Goal: Answer question/provide support

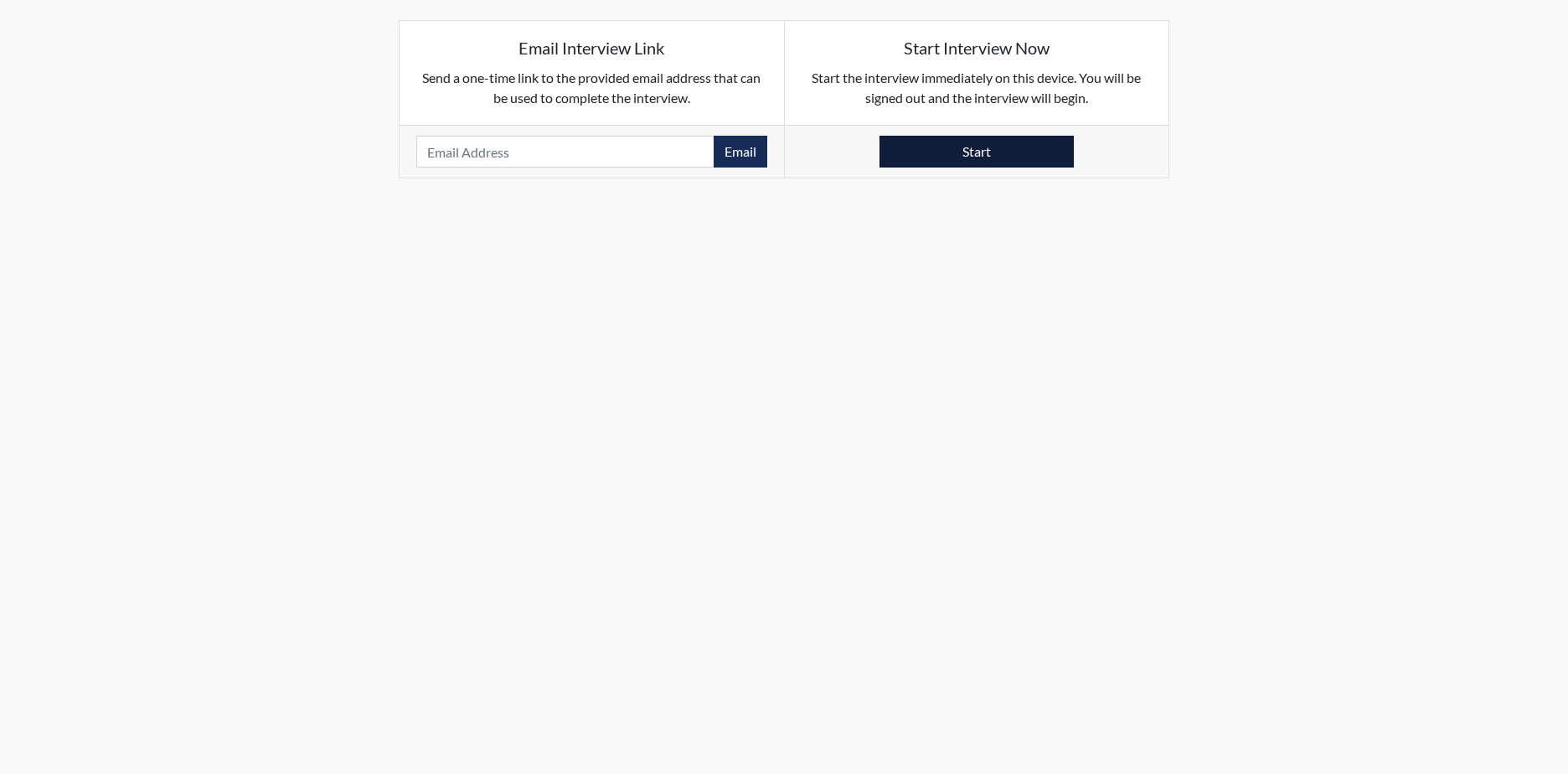
click at [995, 158] on button "Start" at bounding box center [976, 152] width 195 height 32
click at [995, 156] on button "Start" at bounding box center [976, 152] width 195 height 32
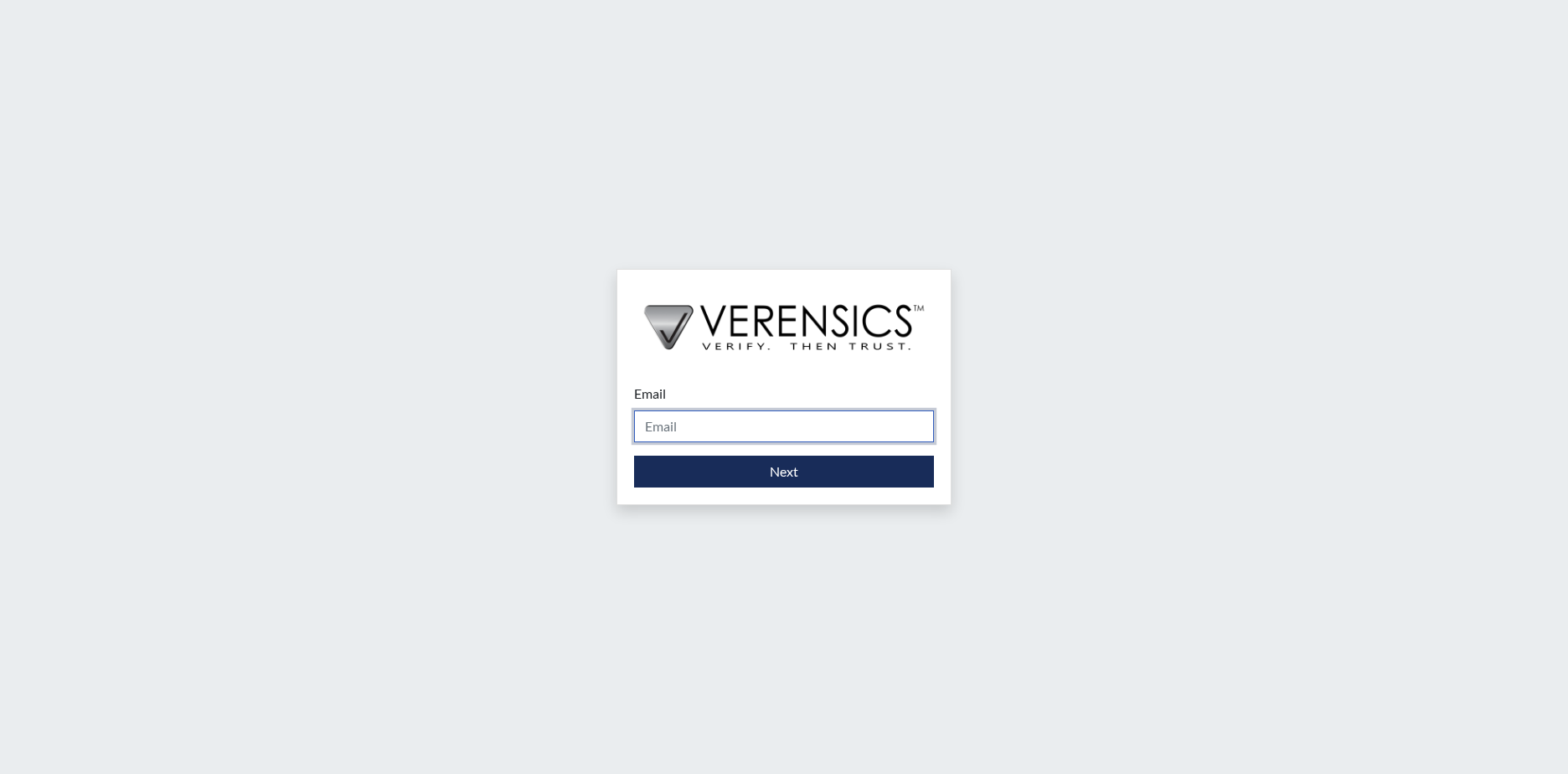
click at [752, 430] on input "Email" at bounding box center [784, 426] width 300 height 32
type input "[PERSON_NAME][EMAIL_ADDRESS][PERSON_NAME][DOMAIN_NAME]"
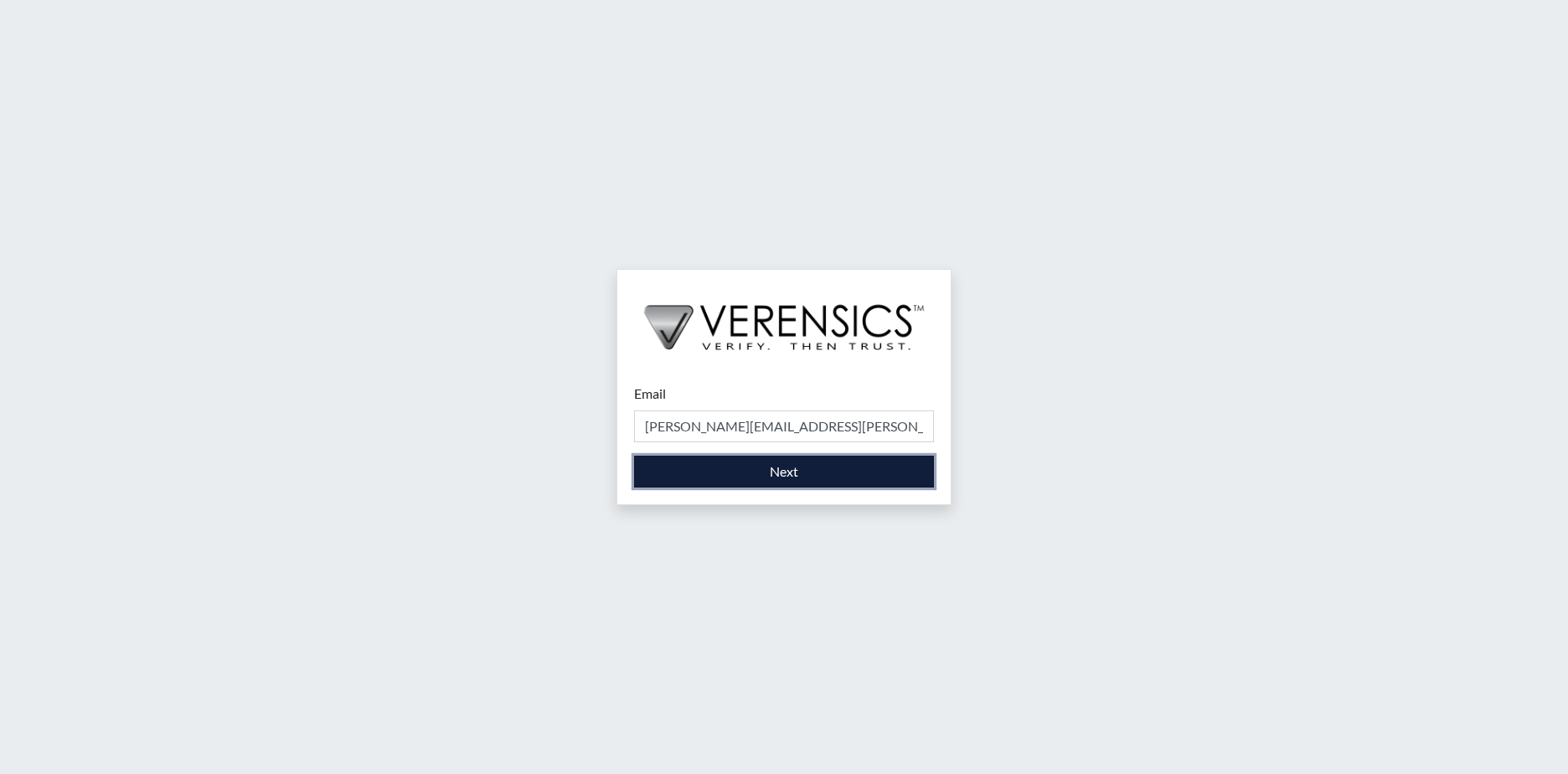
click at [797, 471] on button "Next" at bounding box center [784, 472] width 300 height 32
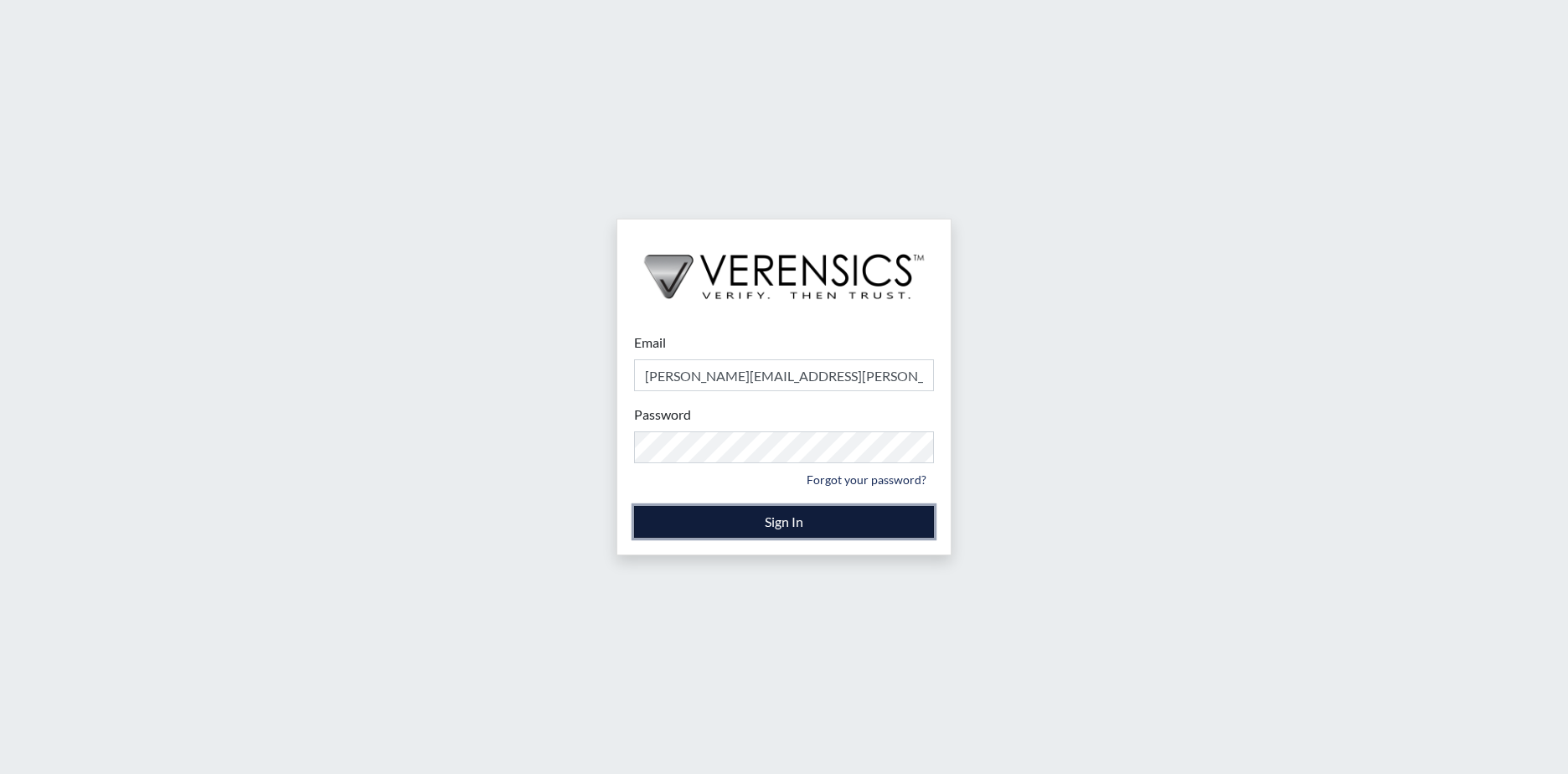
click at [846, 519] on button "Sign In" at bounding box center [784, 522] width 300 height 32
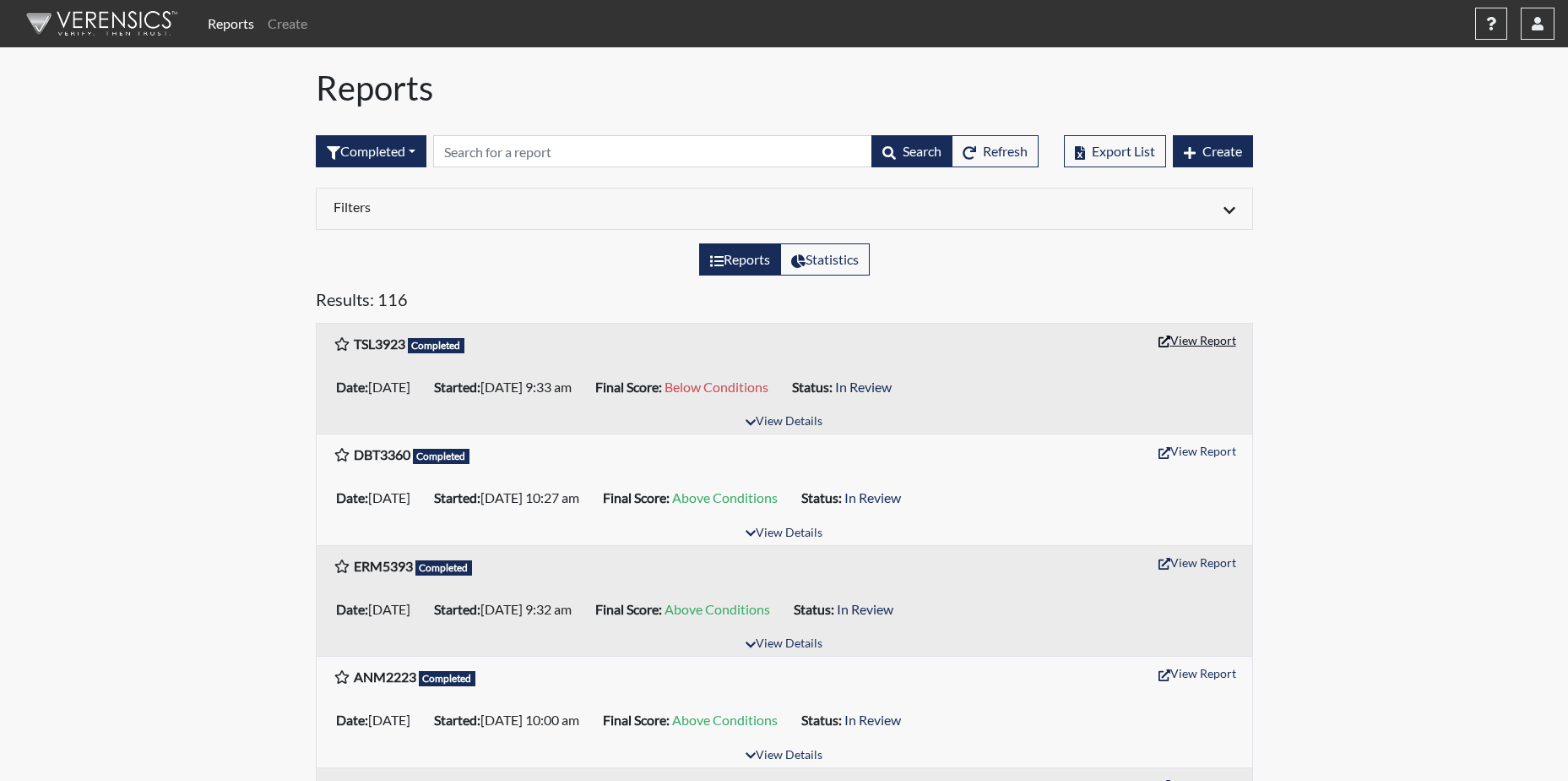
click at [1212, 347] on button "View Report" at bounding box center [1197, 339] width 93 height 26
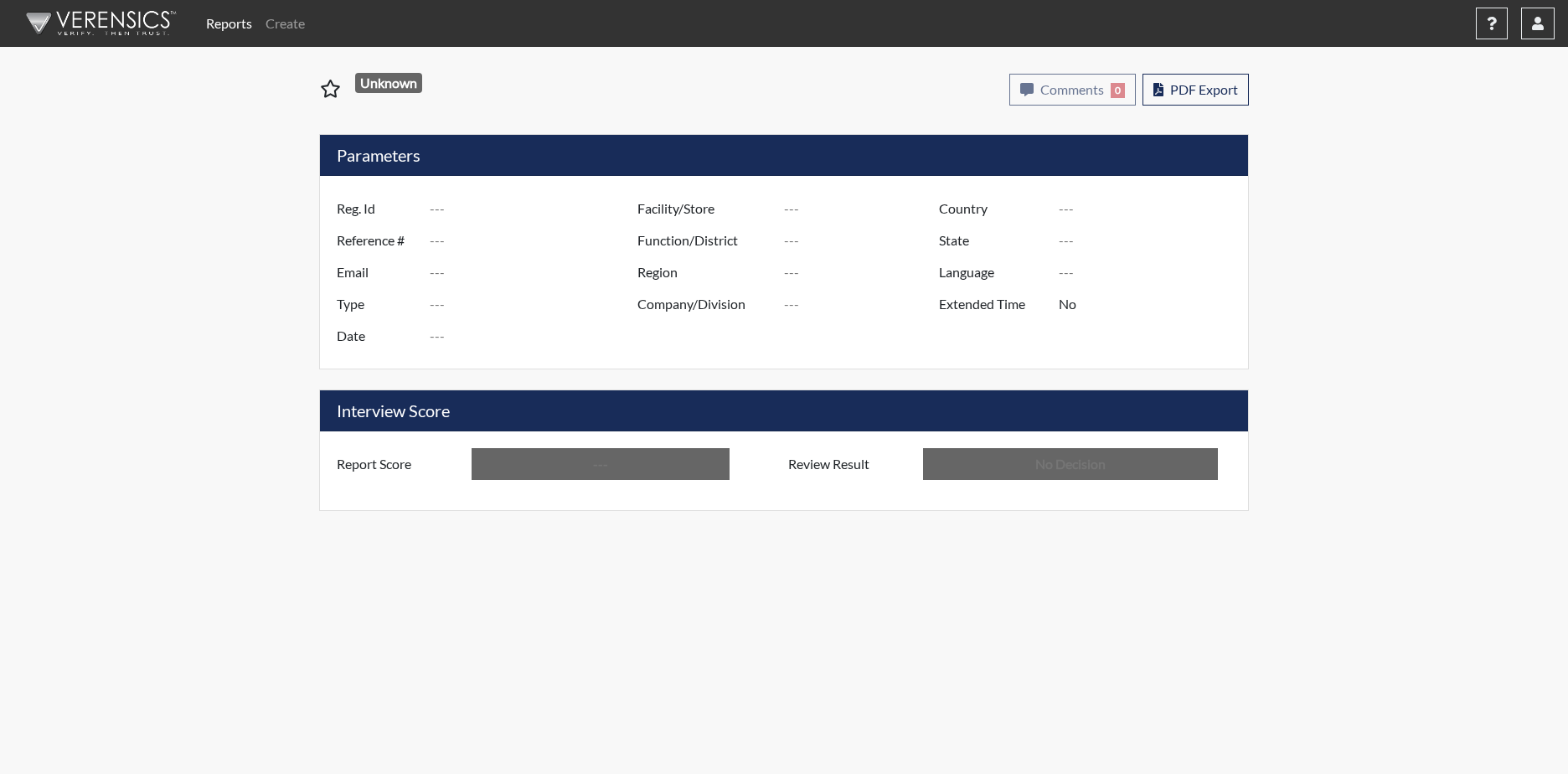
type input "TSL3923"
type input "51300"
type input "---"
type input "Corrections Pre-Employment"
type input "[DATE]"
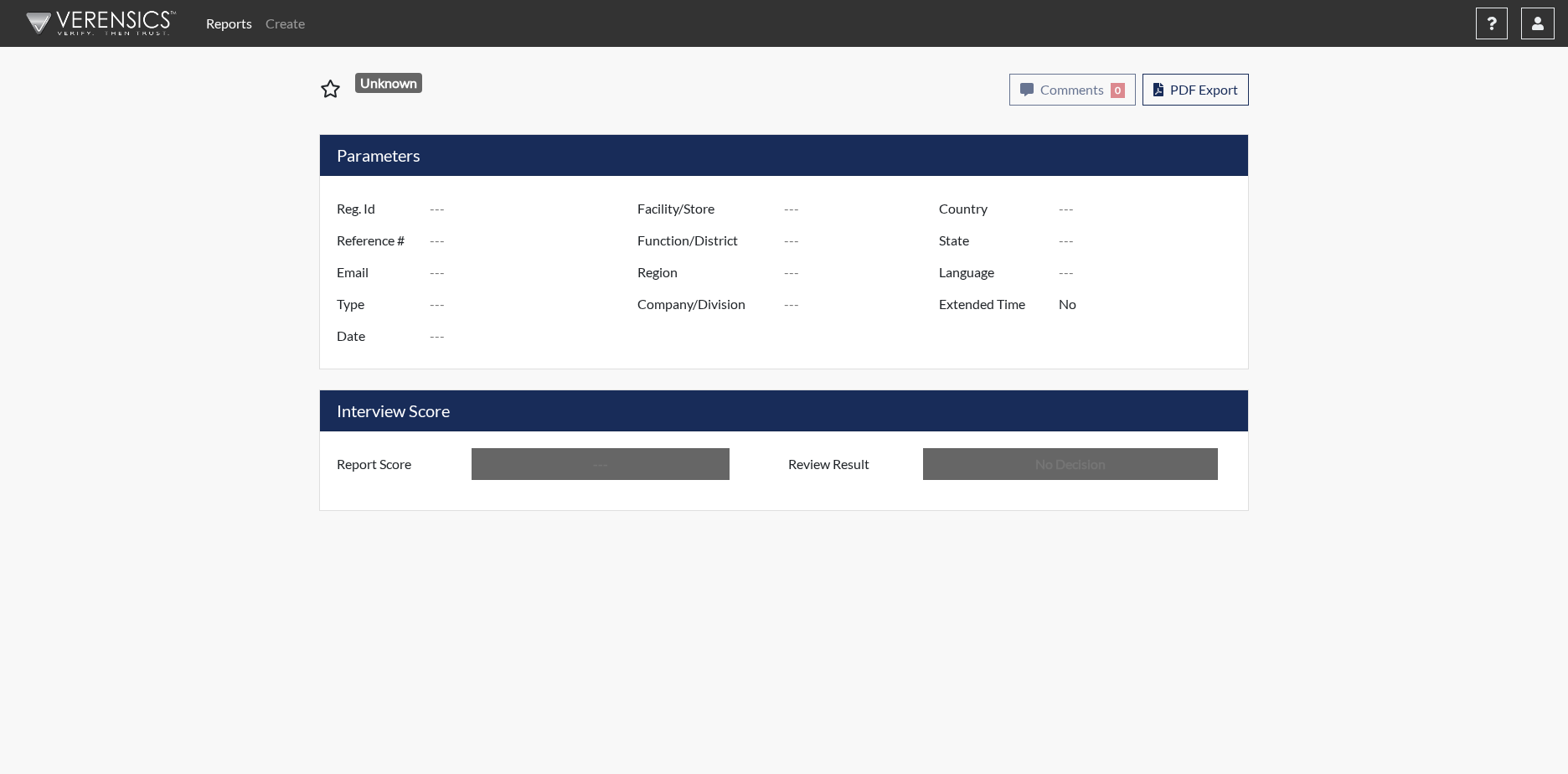
type input "[PERSON_NAME]"
type input "[GEOGRAPHIC_DATA]"
type input "[US_STATE]"
type input "English"
type input "Below Conditions"
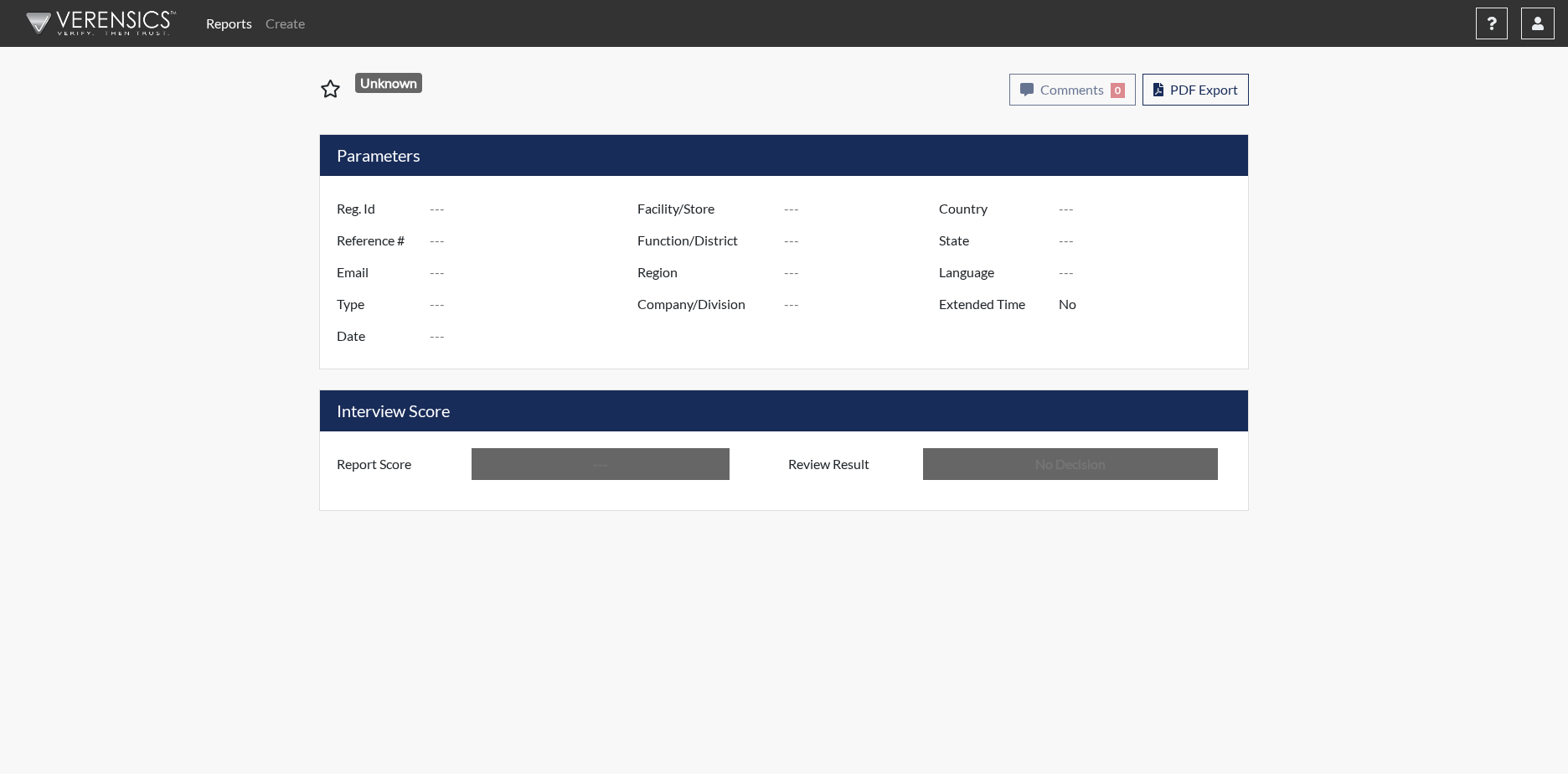
type input "In Review"
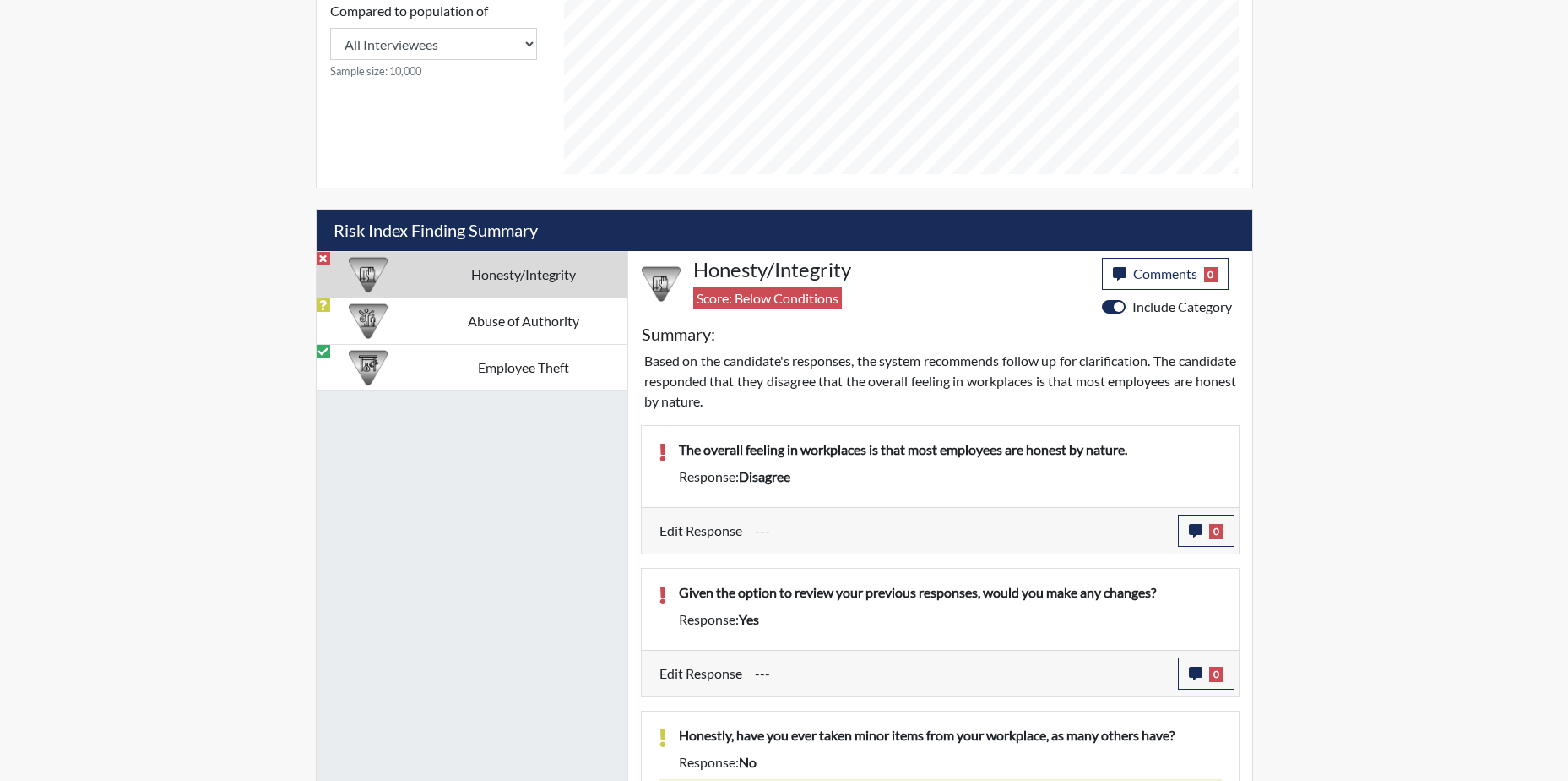
scroll to position [761, 0]
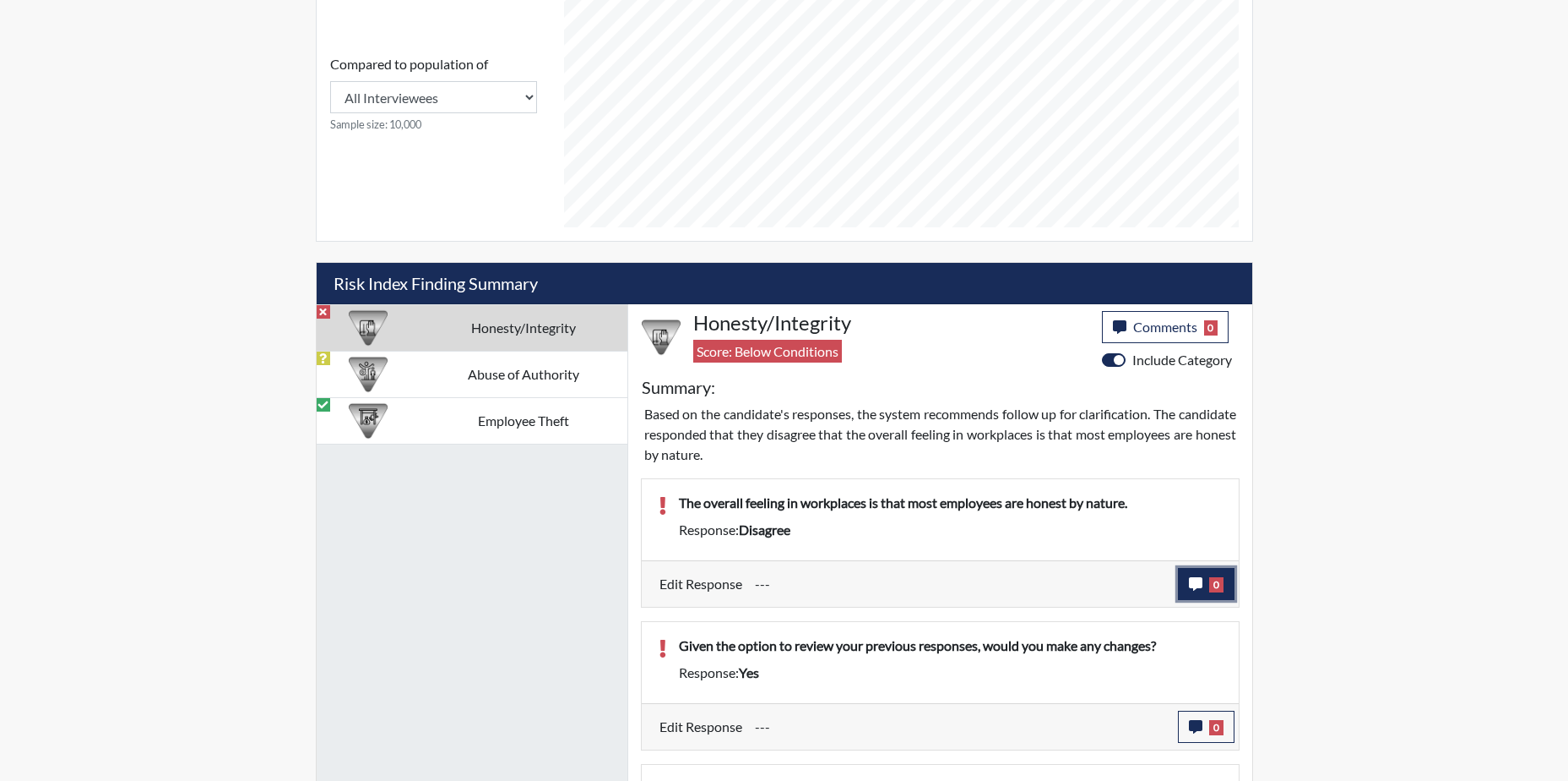
click at [1195, 580] on icon "button" at bounding box center [1196, 584] width 13 height 13
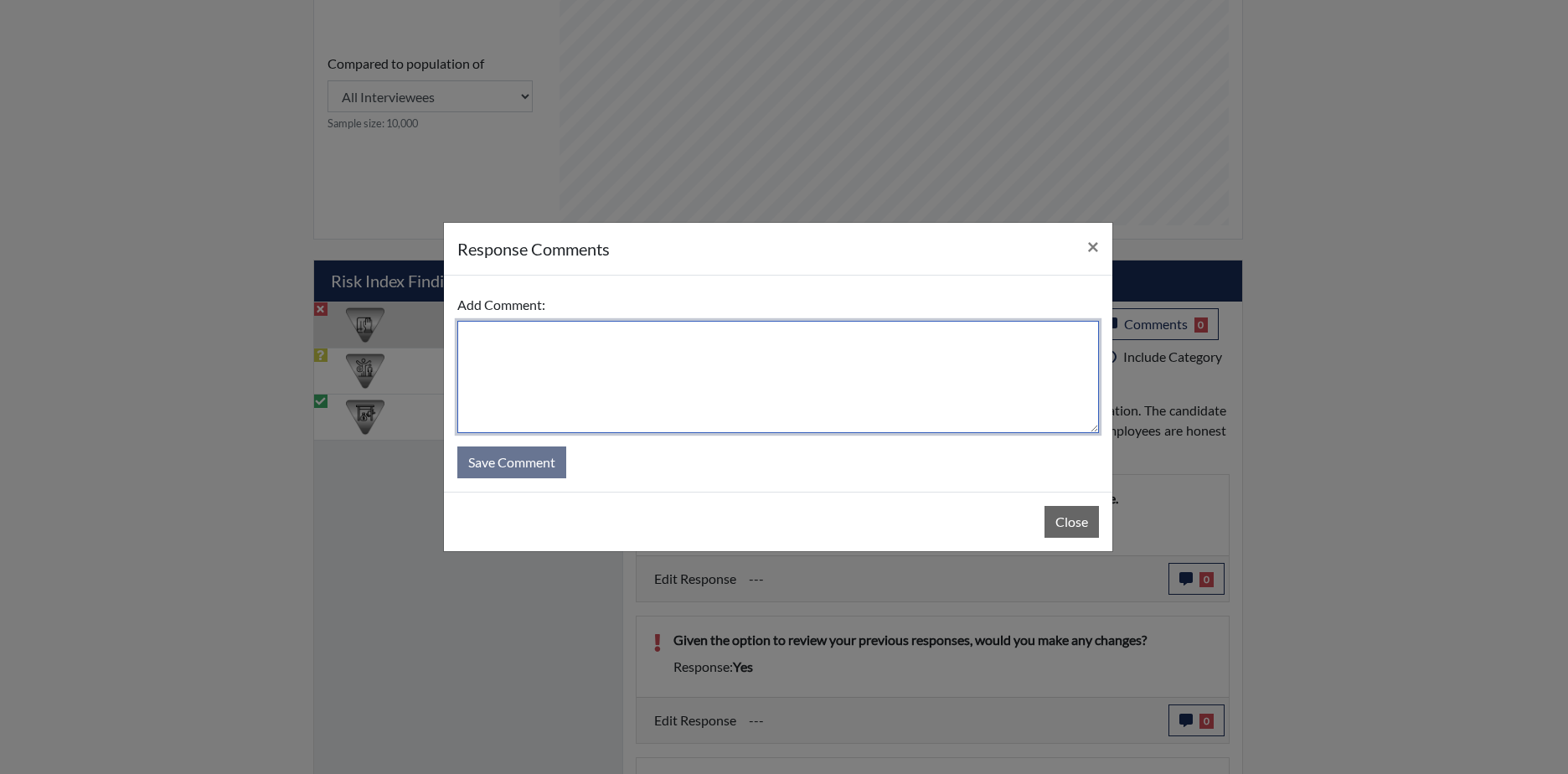
click at [470, 350] on textarea at bounding box center [777, 377] width 641 height 112
type textarea "A"
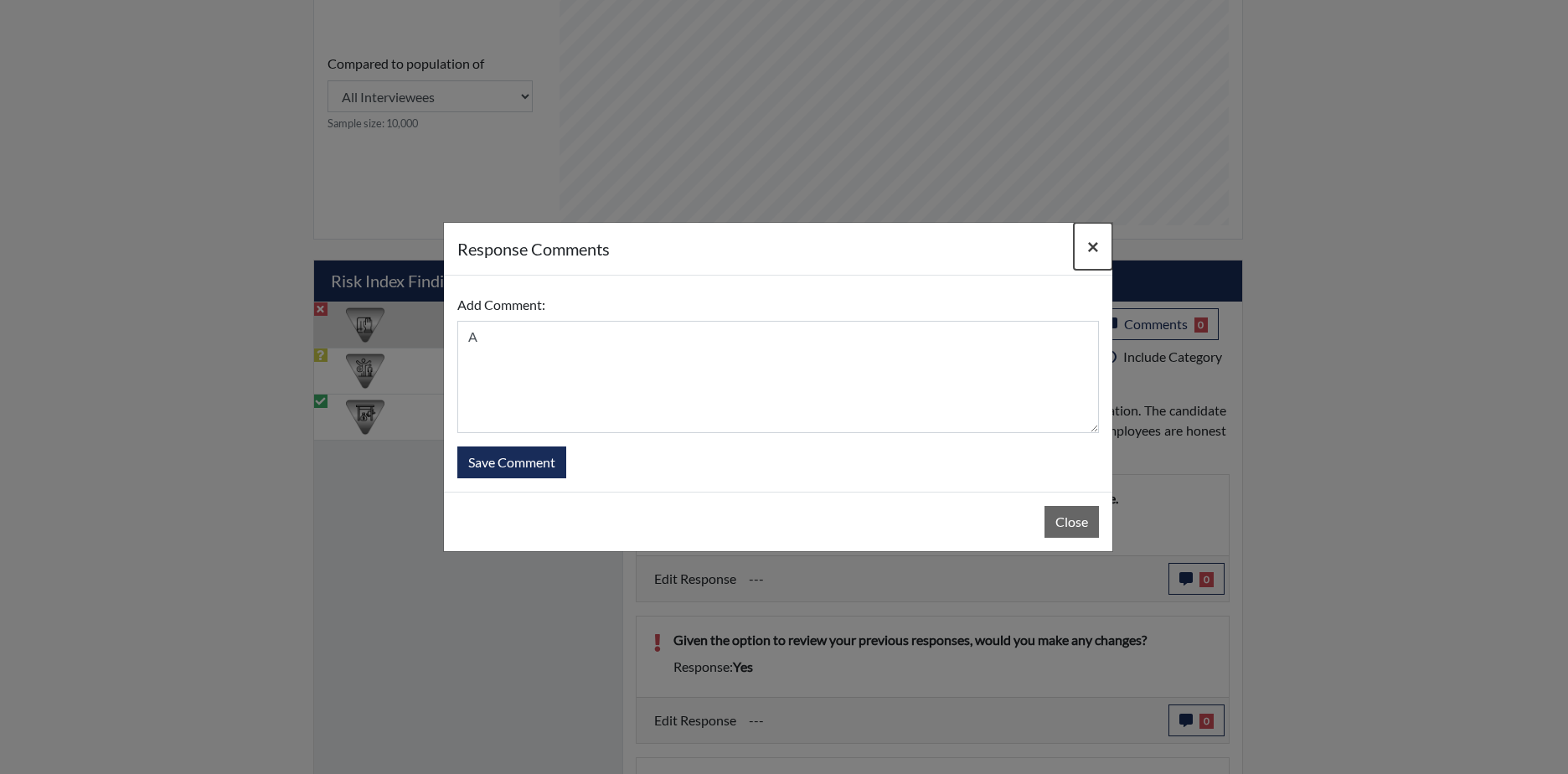
click at [1101, 243] on button "×" at bounding box center [1092, 246] width 39 height 47
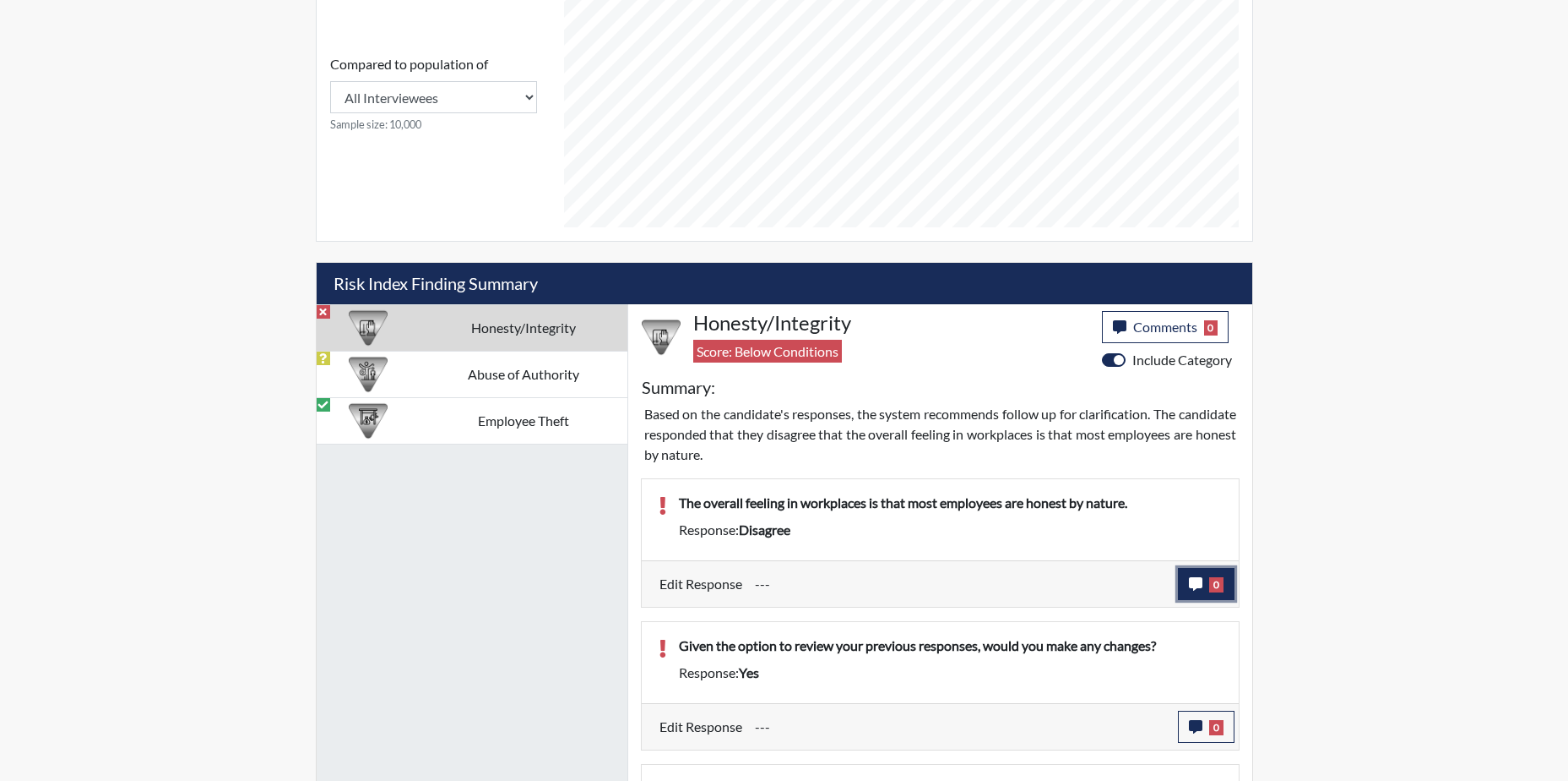
click at [1193, 583] on icon "button" at bounding box center [1196, 584] width 13 height 13
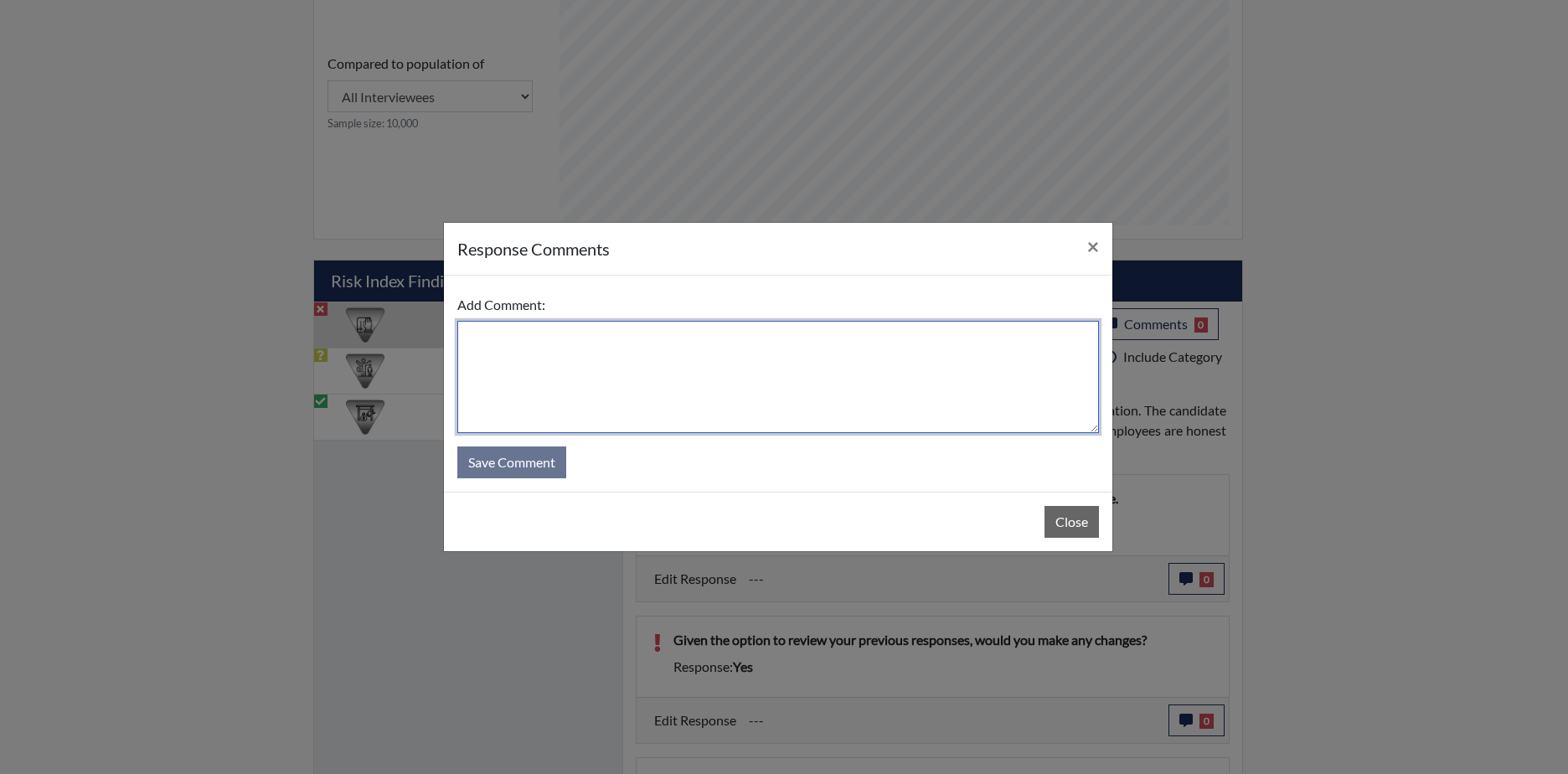
click at [620, 382] on textarea at bounding box center [777, 377] width 641 height 112
type textarea "Agree, give them the benefit of doubt"
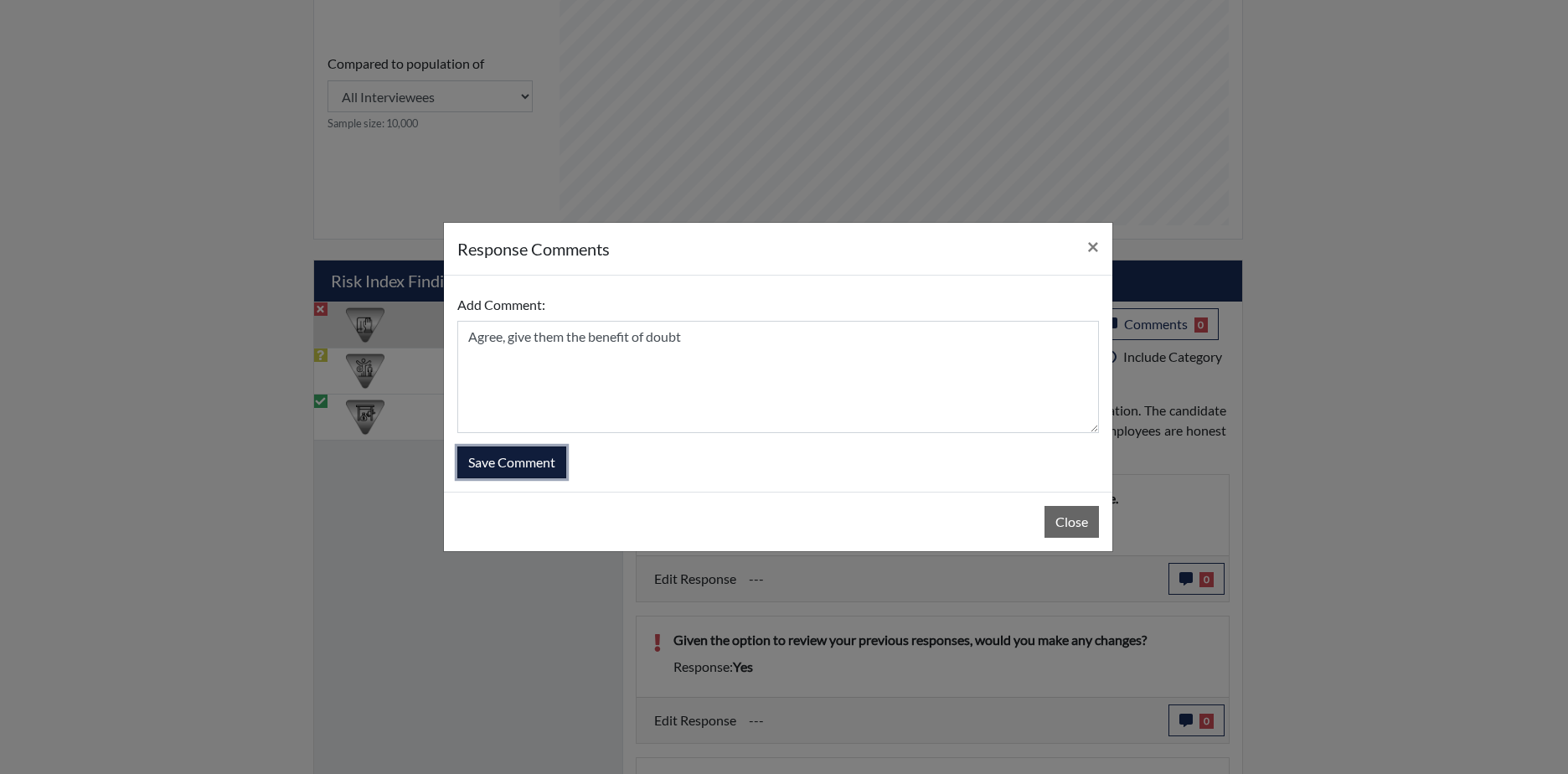
click at [521, 459] on button "Save Comment" at bounding box center [511, 463] width 109 height 32
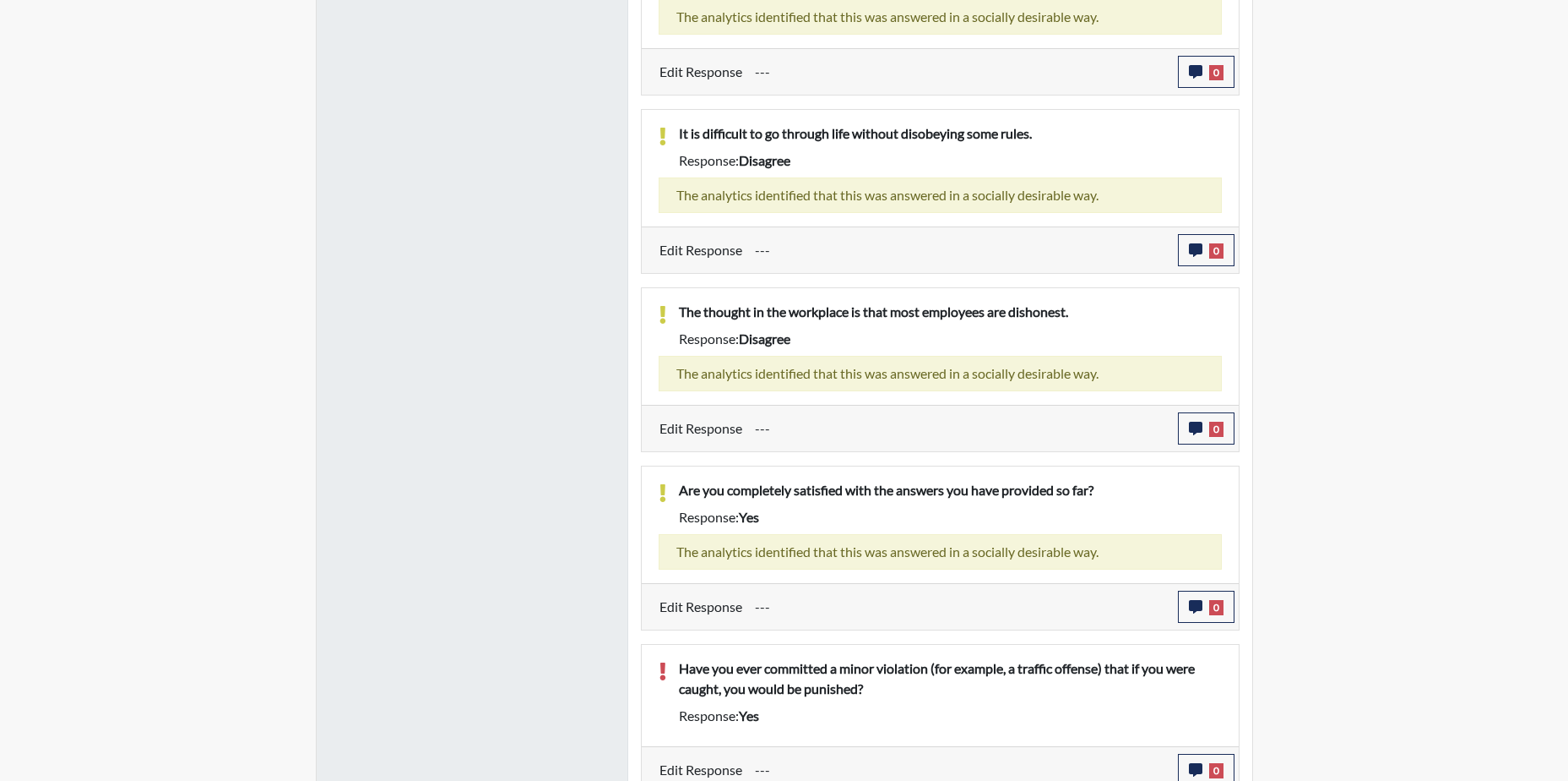
scroll to position [1607, 0]
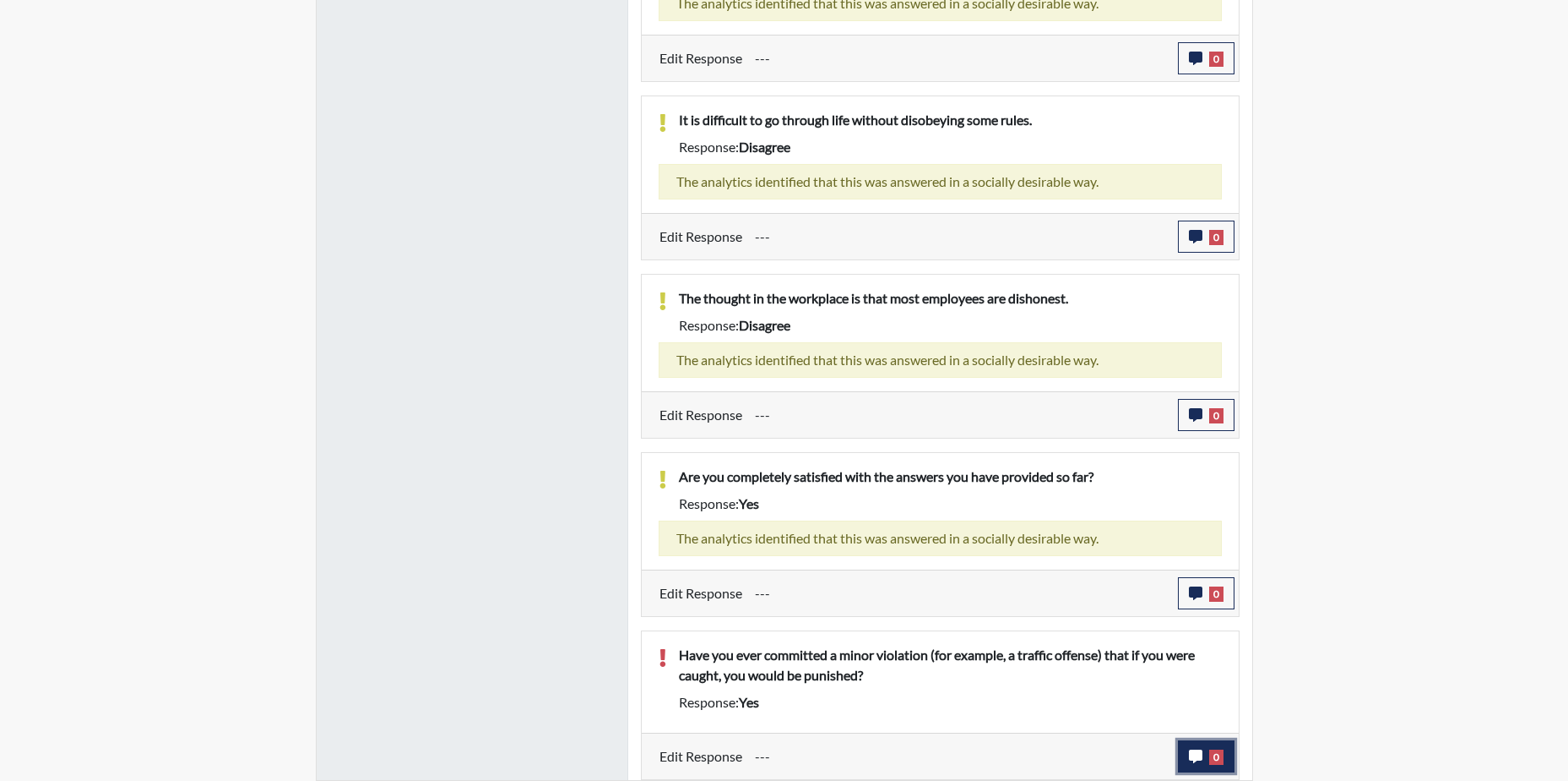
click at [1200, 756] on icon "button" at bounding box center [1196, 756] width 13 height 13
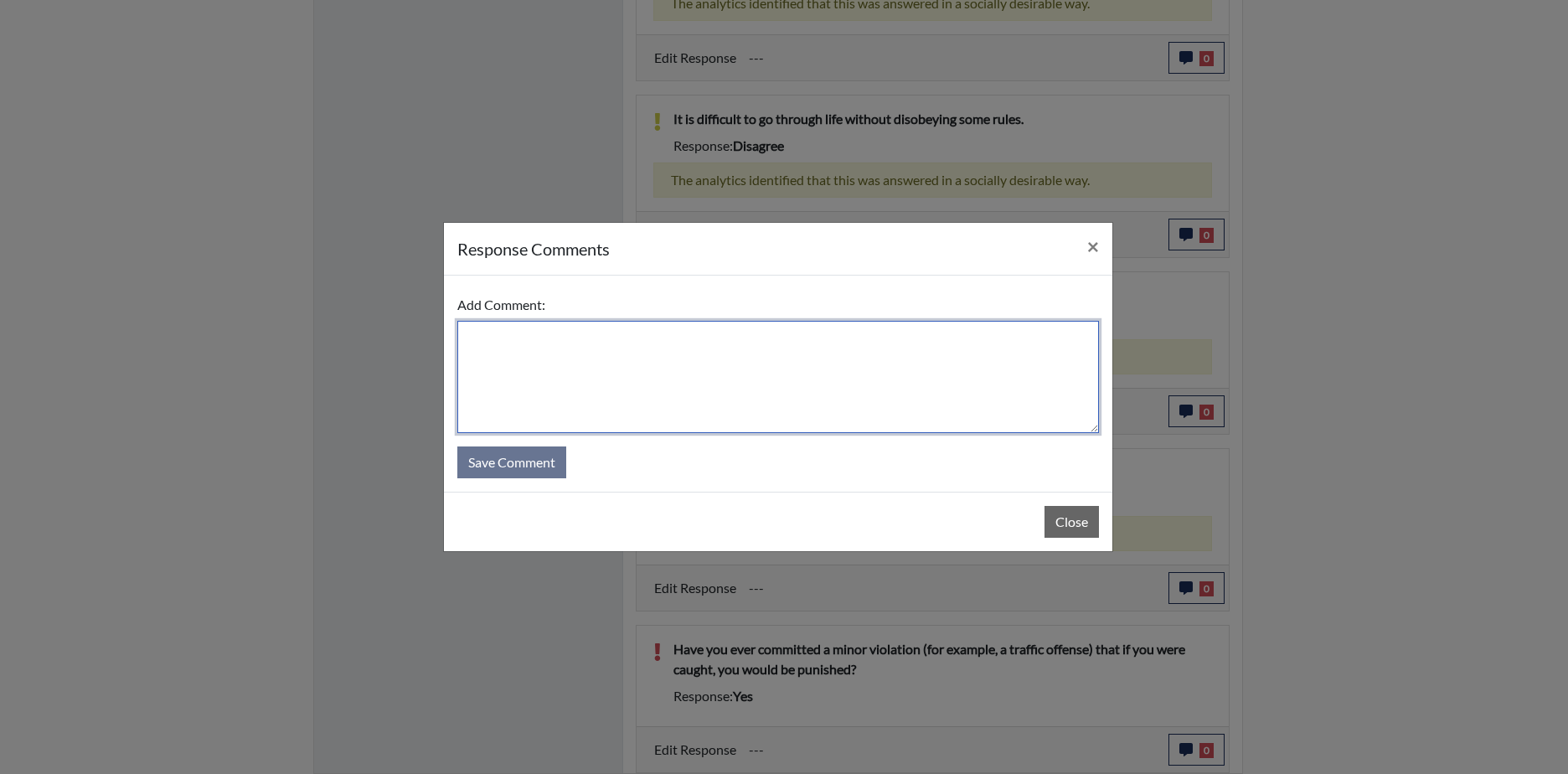
click at [485, 359] on textarea at bounding box center [777, 377] width 641 height 112
type textarea "No, I meant traffic violation speeding ticket"
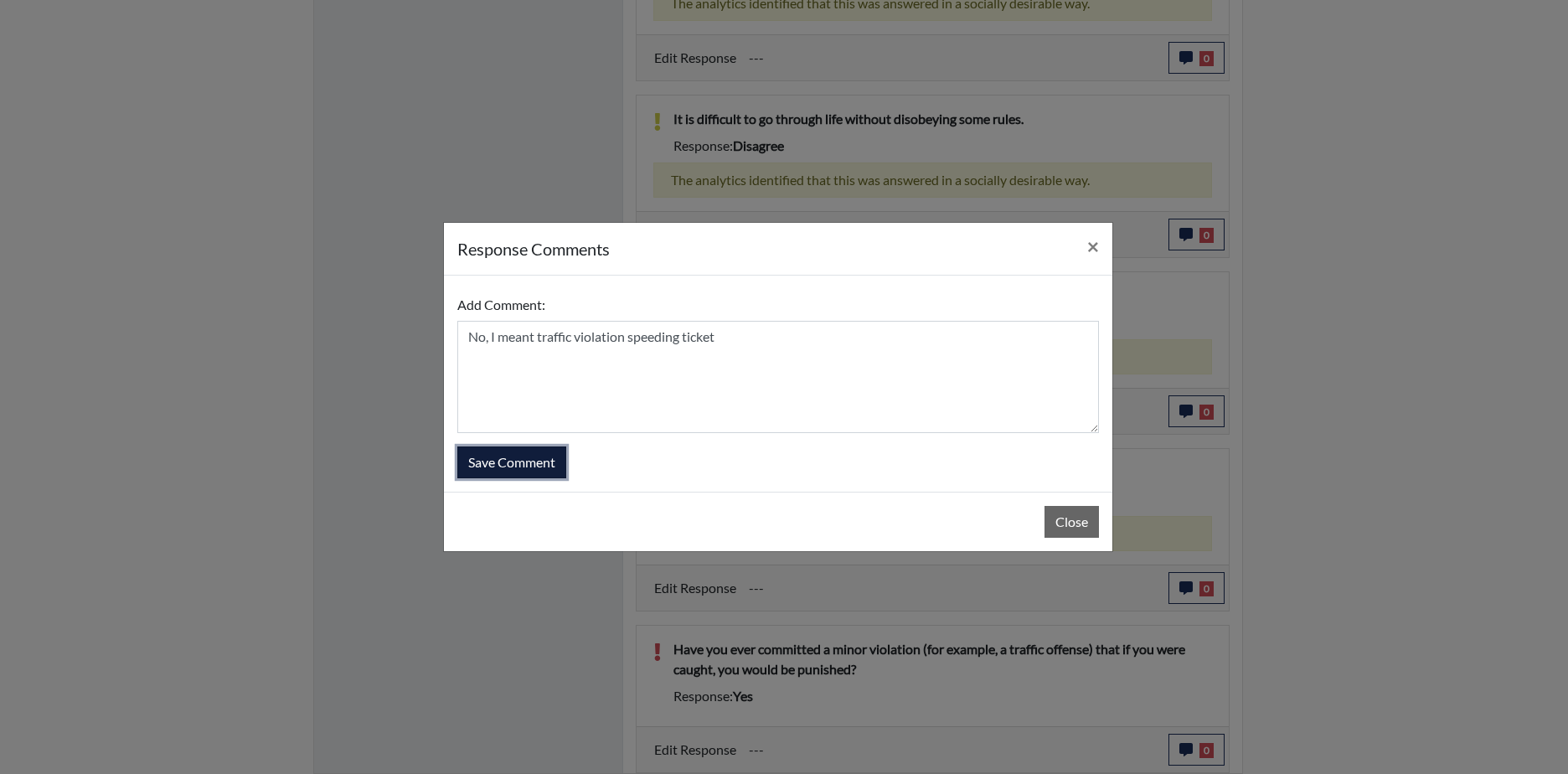
click at [491, 461] on button "Save Comment" at bounding box center [511, 463] width 109 height 32
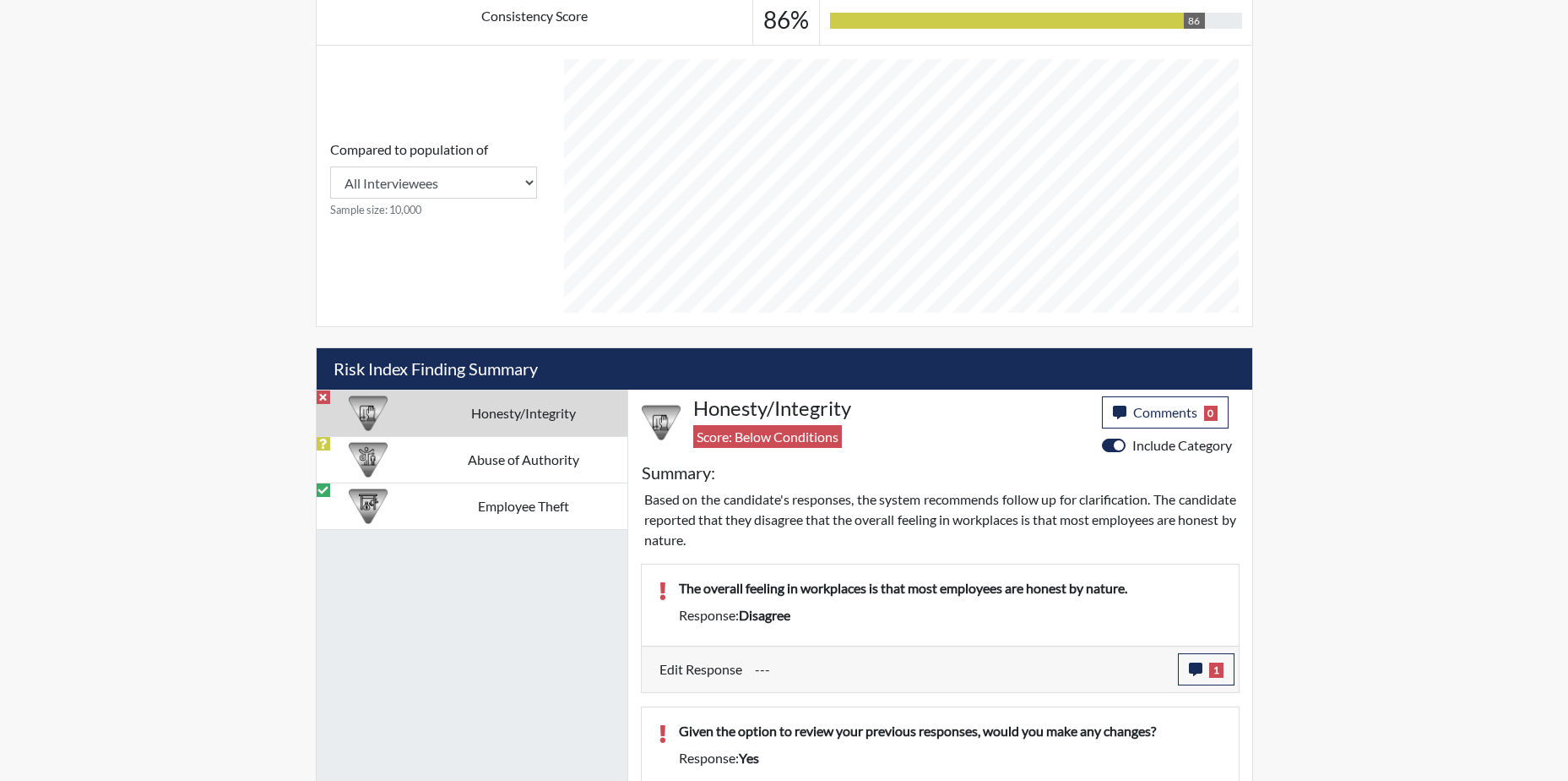
scroll to position [678, 0]
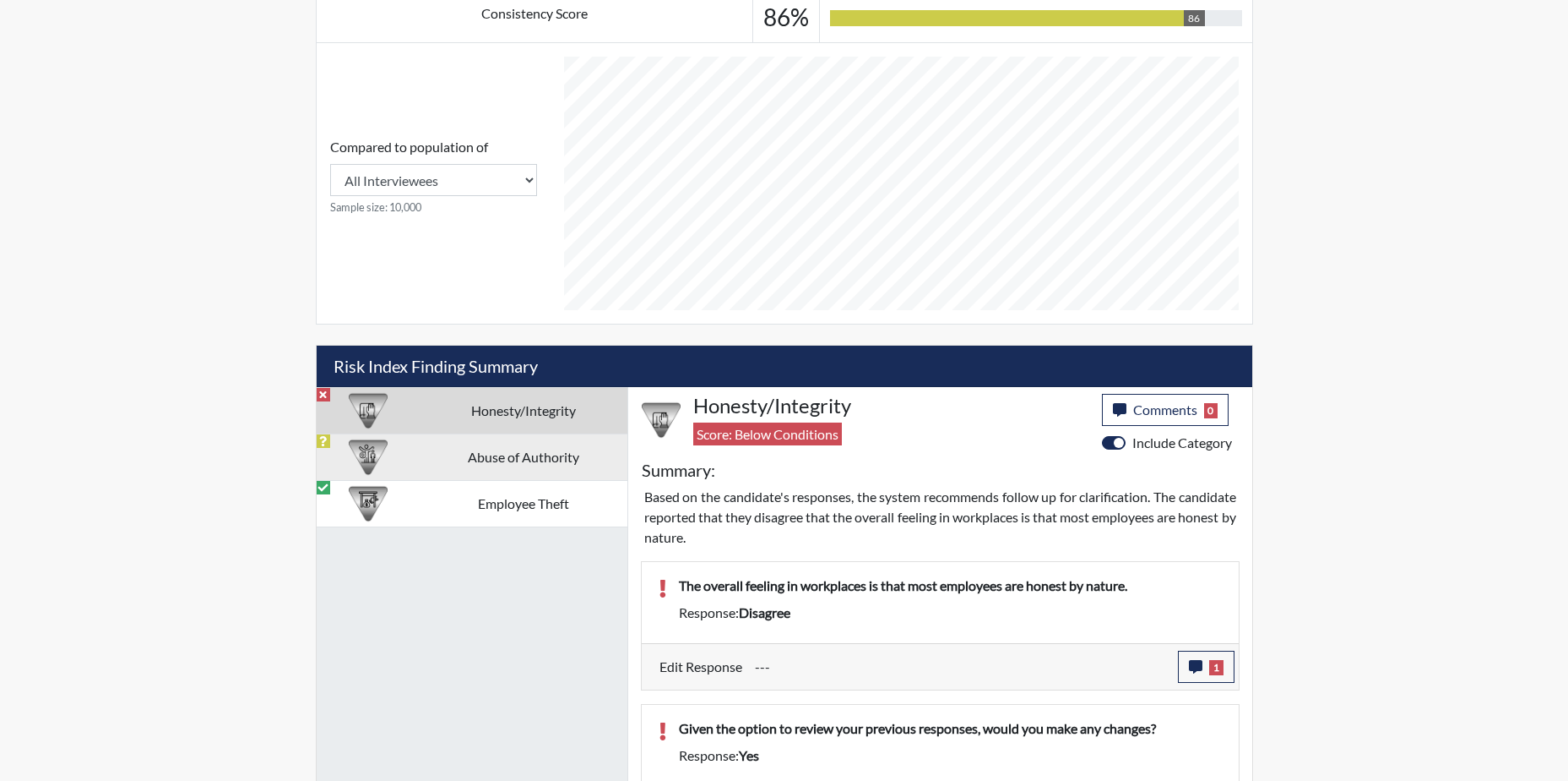
click at [540, 454] on td "Abuse of Authority" at bounding box center [523, 456] width 208 height 46
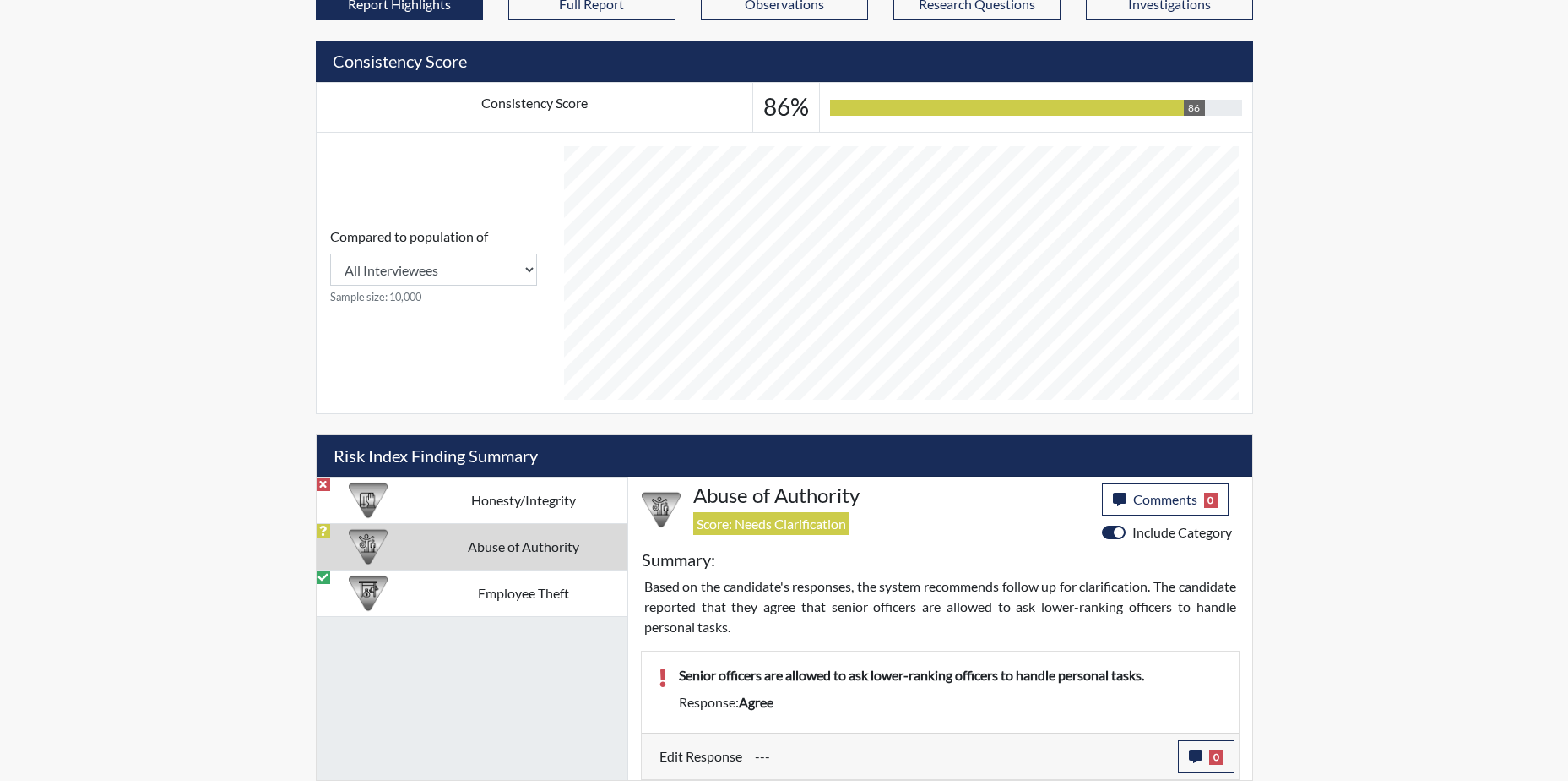
scroll to position [588, 0]
click at [1194, 749] on icon "button" at bounding box center [1196, 756] width 13 height 13
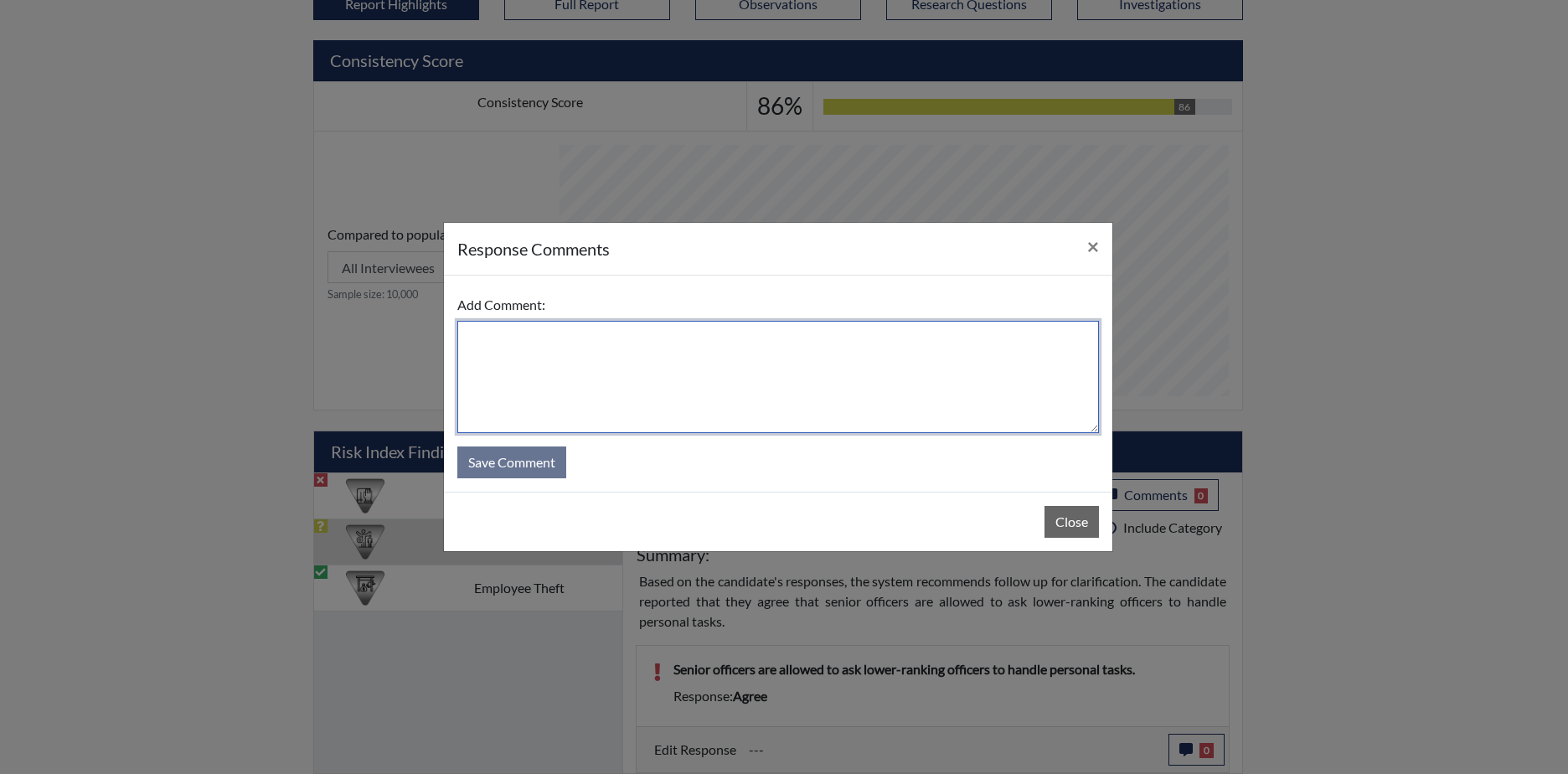
click at [510, 346] on textarea at bounding box center [777, 377] width 641 height 112
click at [625, 335] on textarea "Disagree, they should do their own task" at bounding box center [777, 377] width 641 height 112
click at [714, 347] on textarea "Disagree, they should do their own task" at bounding box center [777, 377] width 641 height 112
click at [642, 334] on textarea "Disagree, they should do their own task" at bounding box center [777, 377] width 641 height 112
drag, startPoint x: 727, startPoint y: 340, endPoint x: 614, endPoint y: 365, distance: 115.7
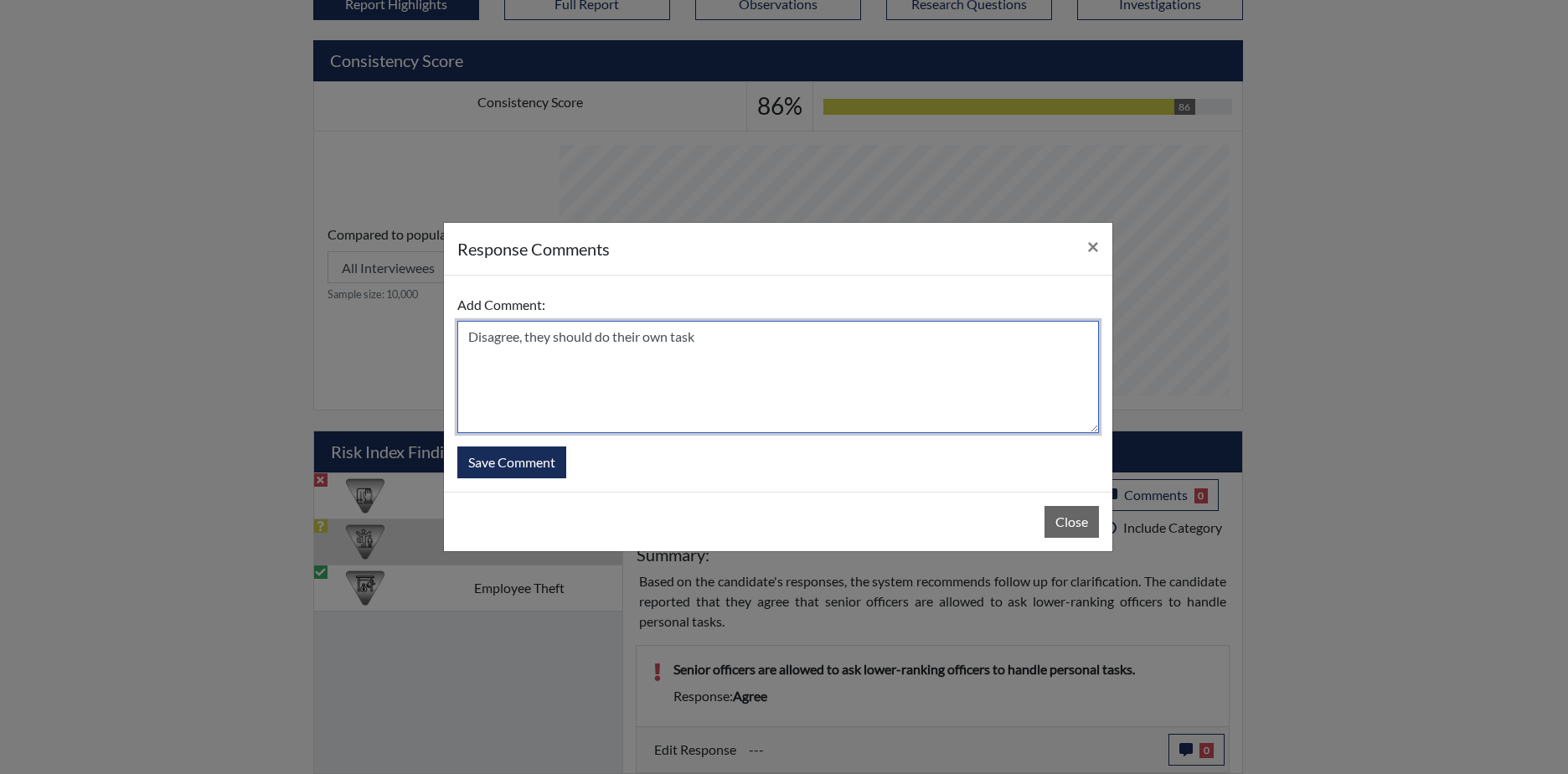
click at [725, 340] on textarea "Disagree, they should do their own task" at bounding box center [777, 377] width 641 height 112
type textarea "Disagree, they should do their own task"
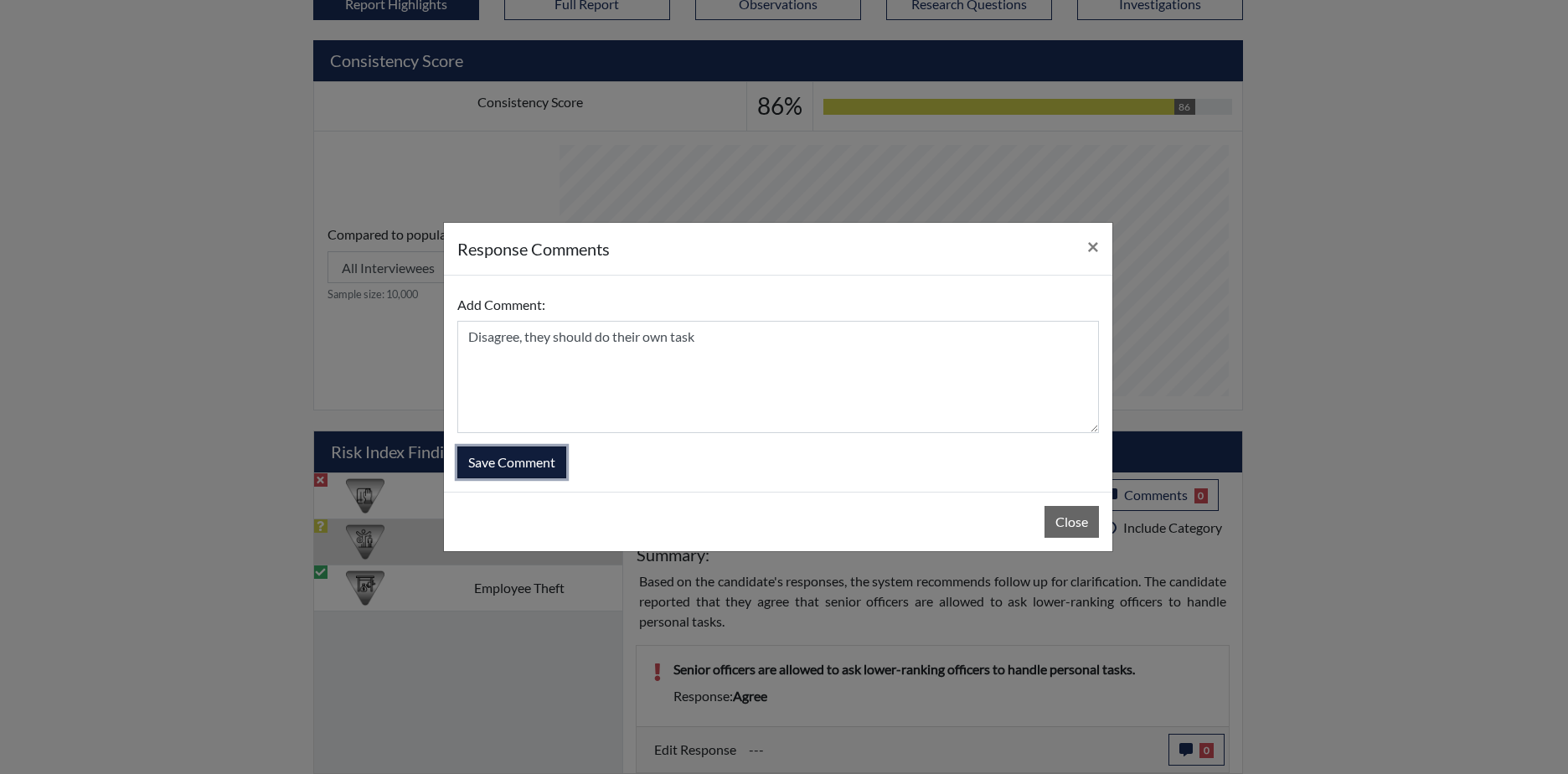
click at [515, 464] on button "Save Comment" at bounding box center [511, 463] width 109 height 32
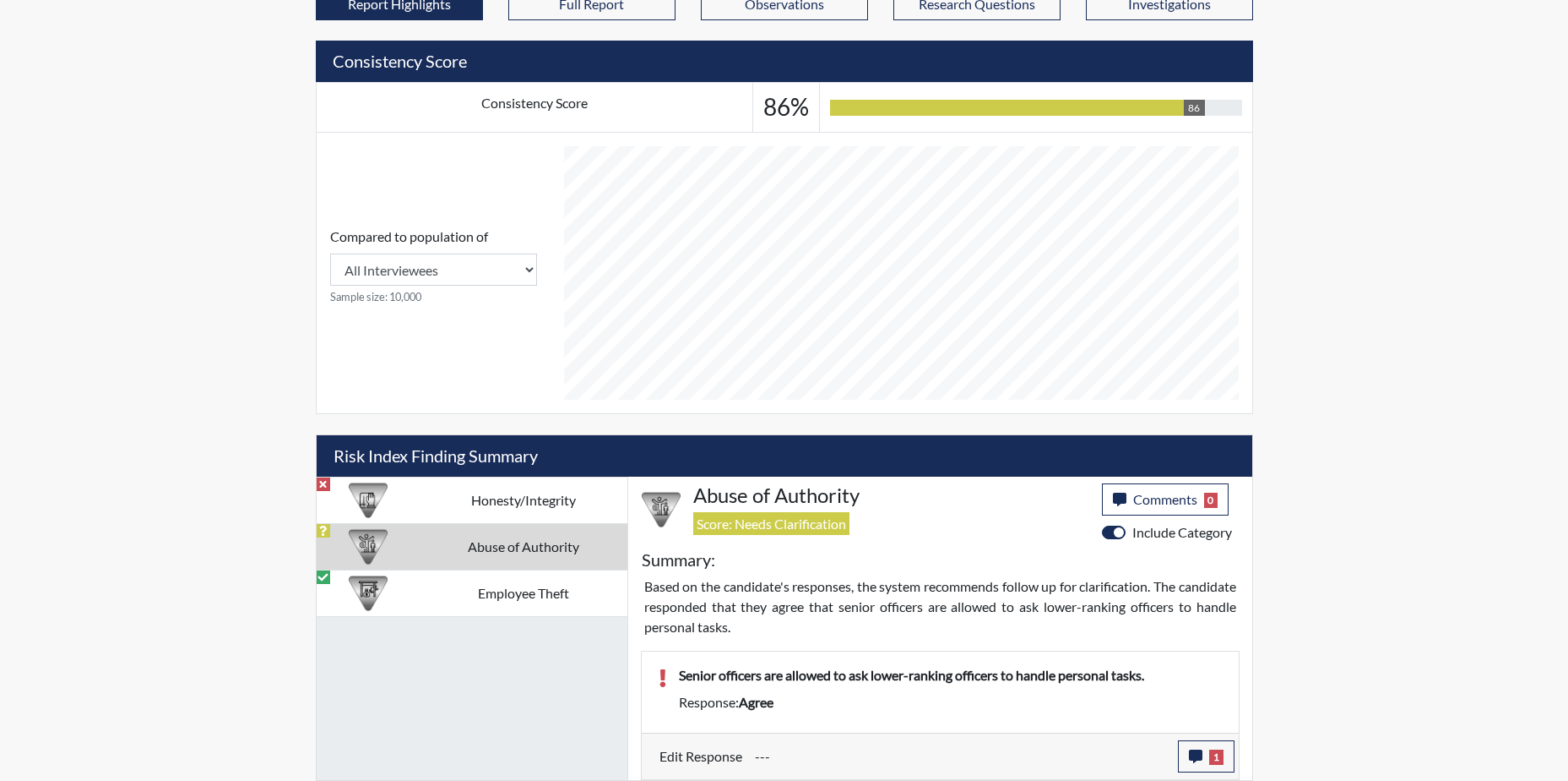
scroll to position [281, 702]
click at [541, 584] on td "Employee Theft" at bounding box center [523, 592] width 208 height 46
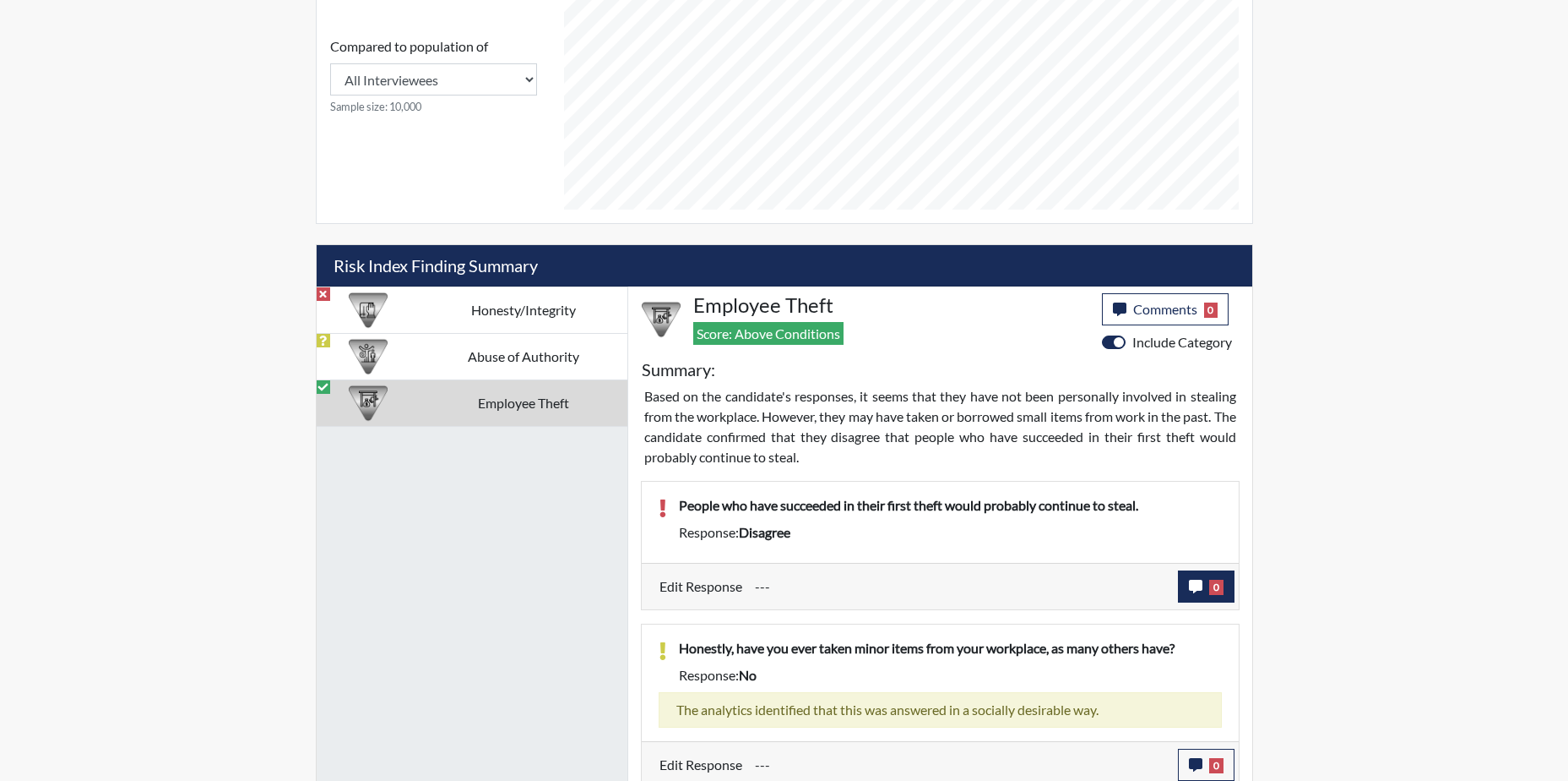
scroll to position [787, 0]
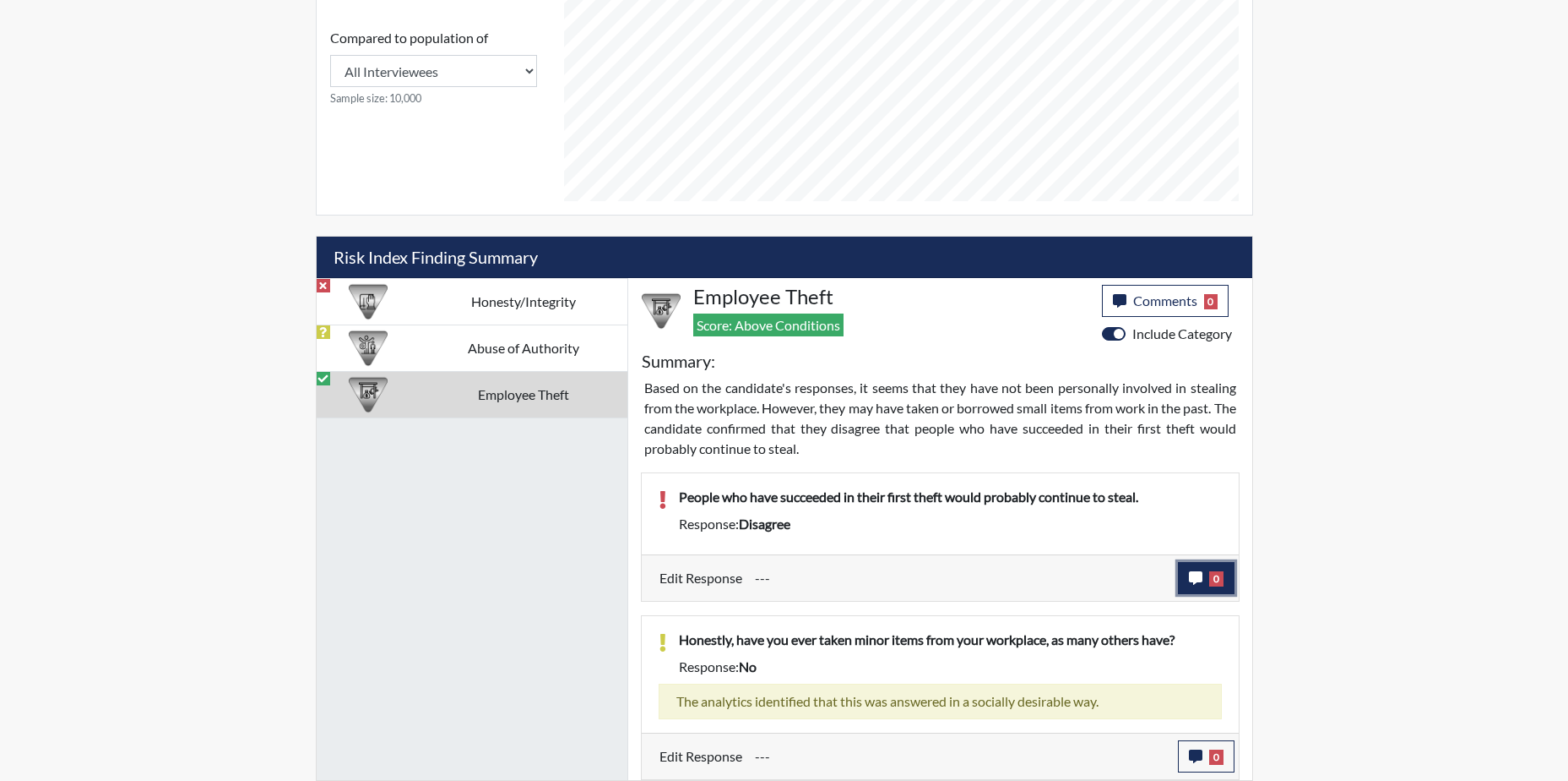
click at [1195, 576] on icon "button" at bounding box center [1196, 578] width 13 height 13
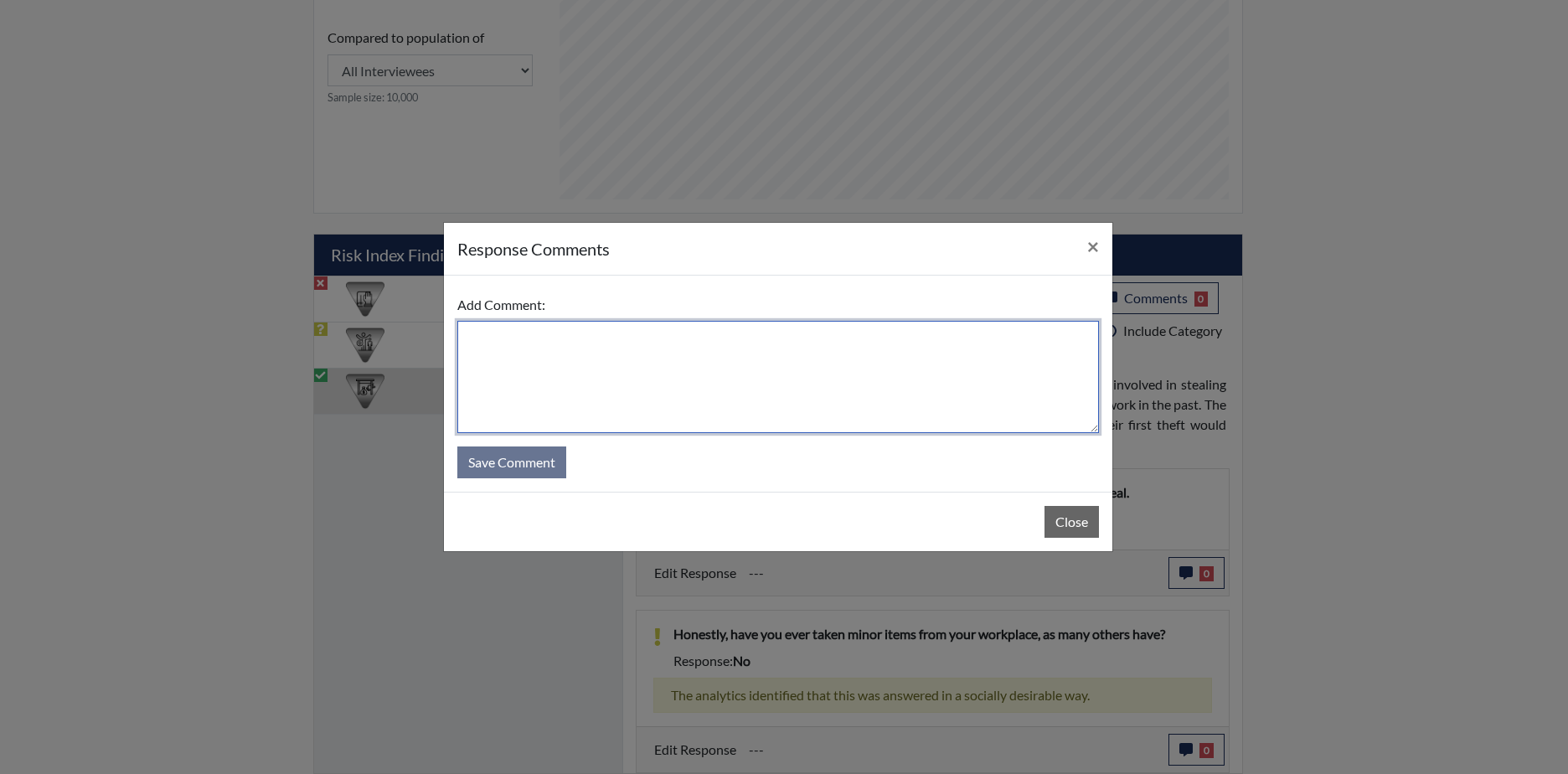
click at [501, 353] on textarea at bounding box center [777, 377] width 641 height 112
type textarea "agree if they steal once they will do it again"
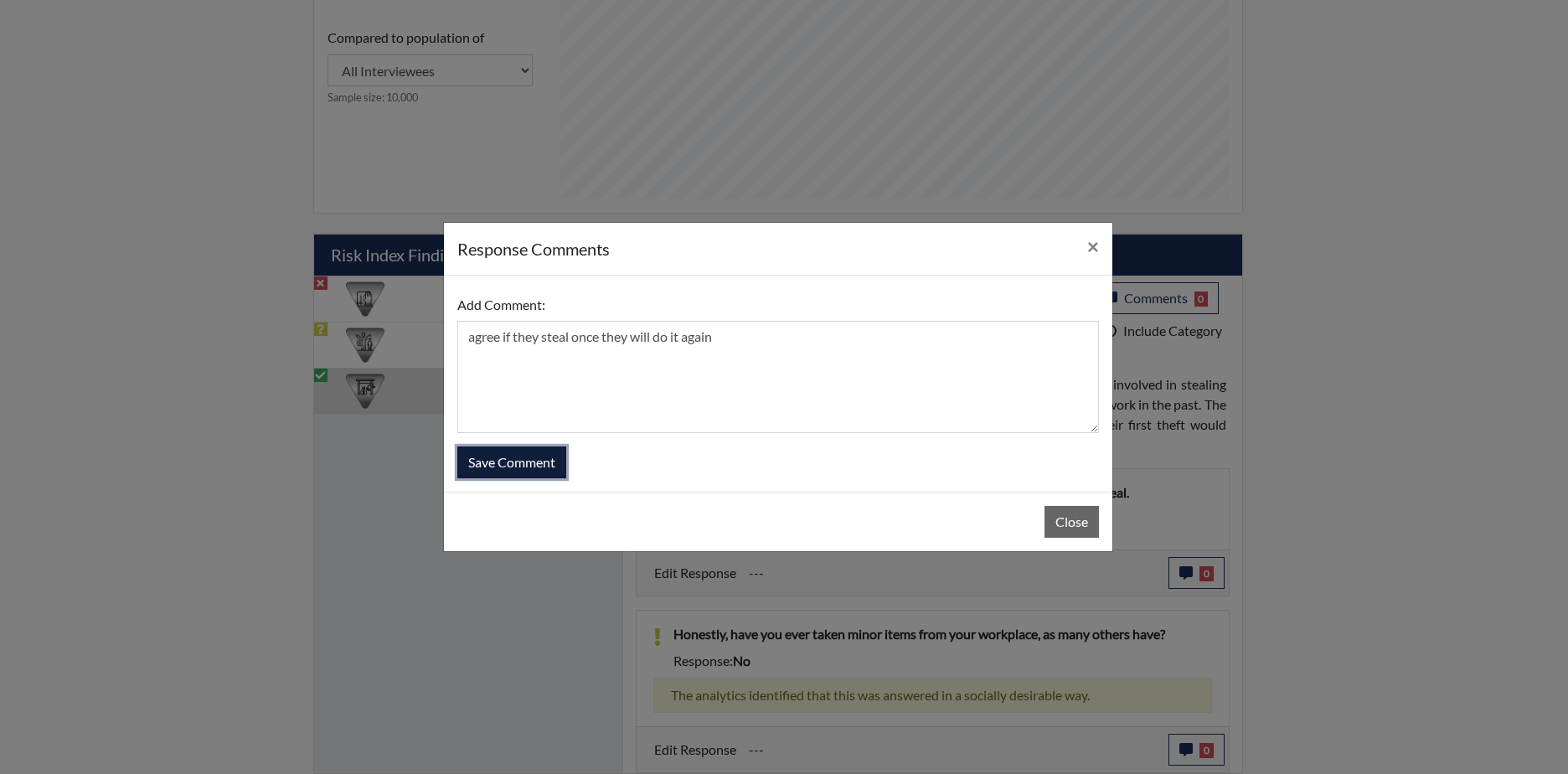
click at [494, 456] on button "Save Comment" at bounding box center [511, 463] width 109 height 32
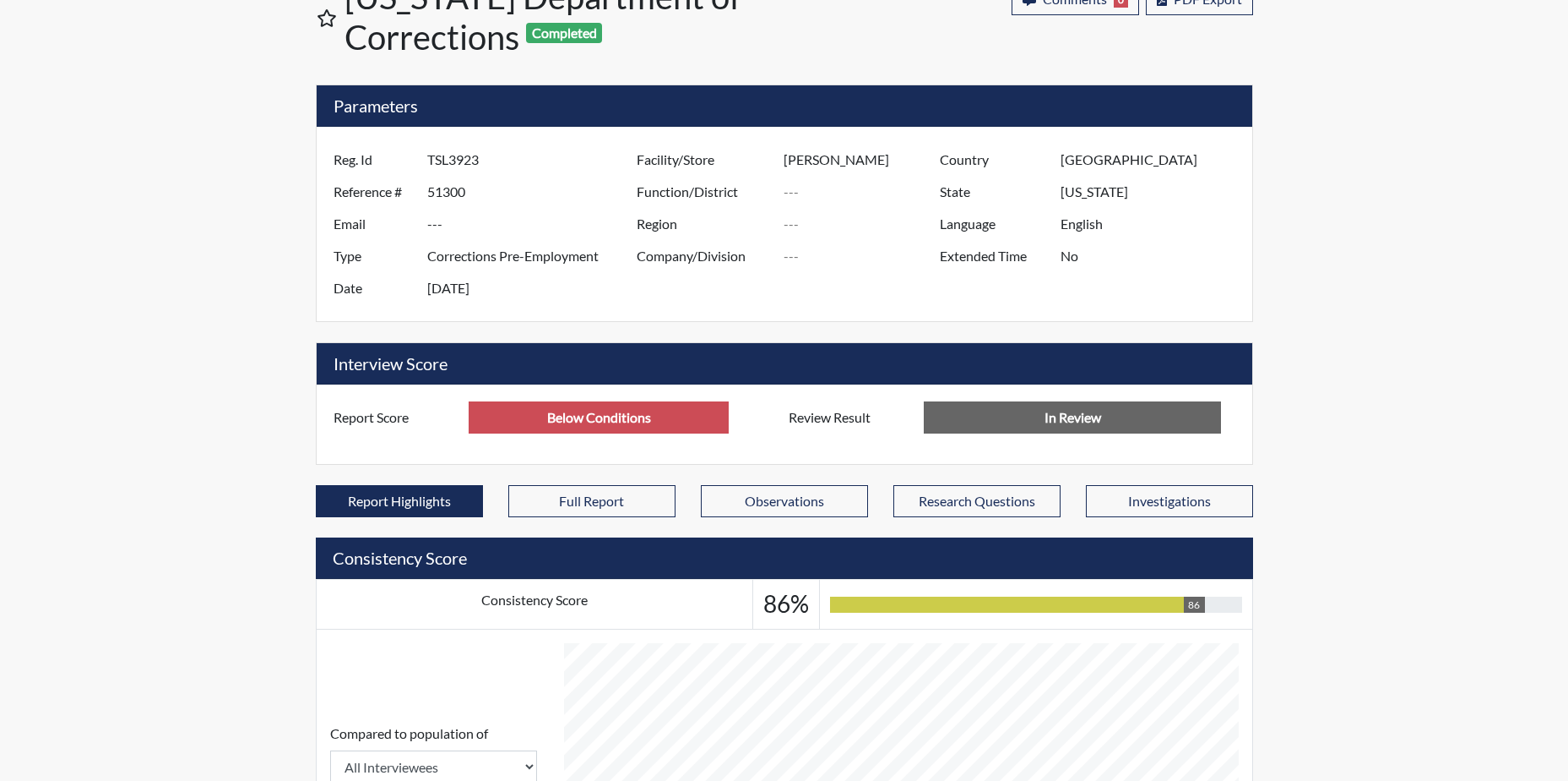
scroll to position [0, 0]
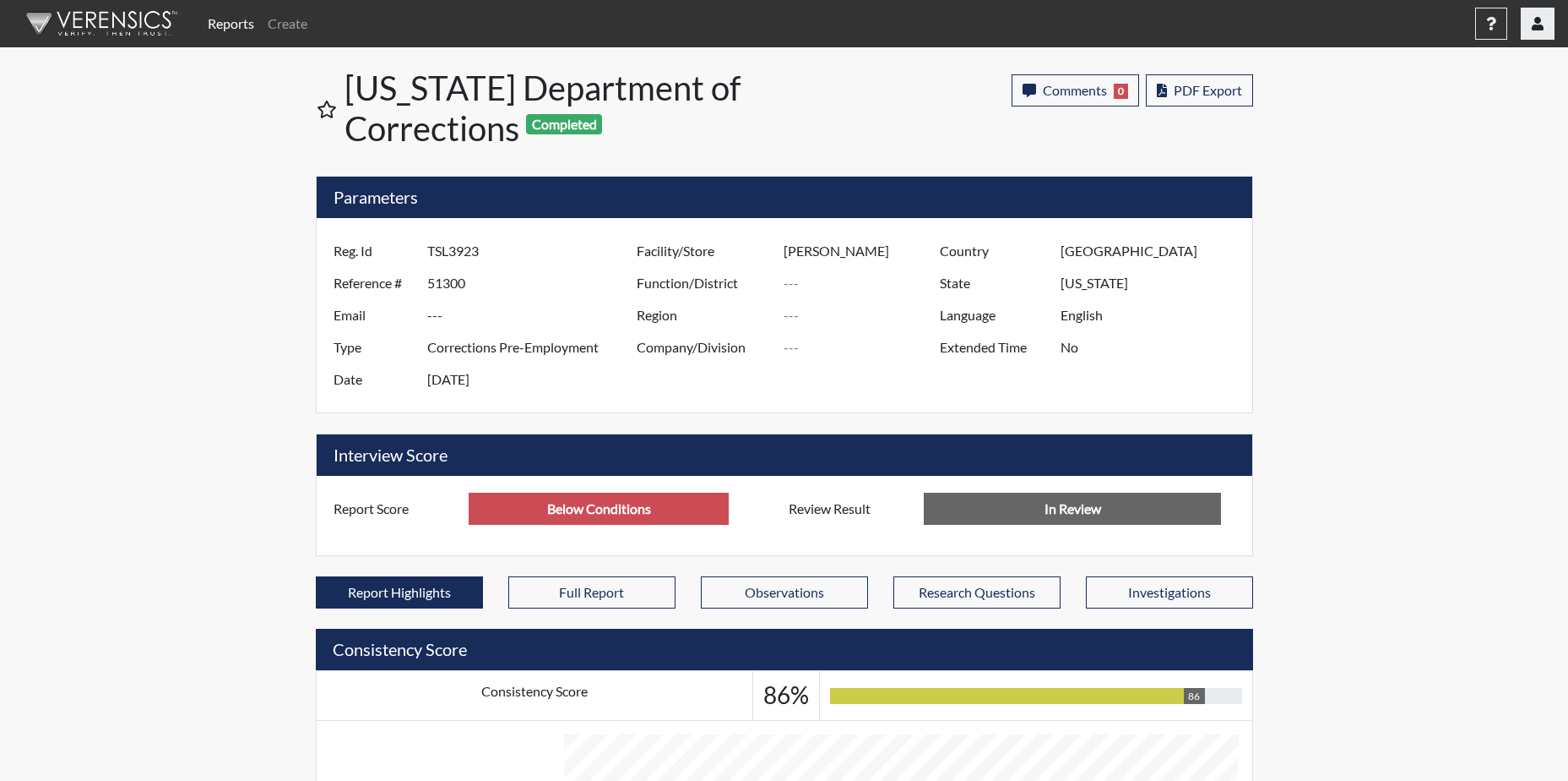
click at [1539, 18] on icon "button" at bounding box center [1538, 24] width 11 height 13
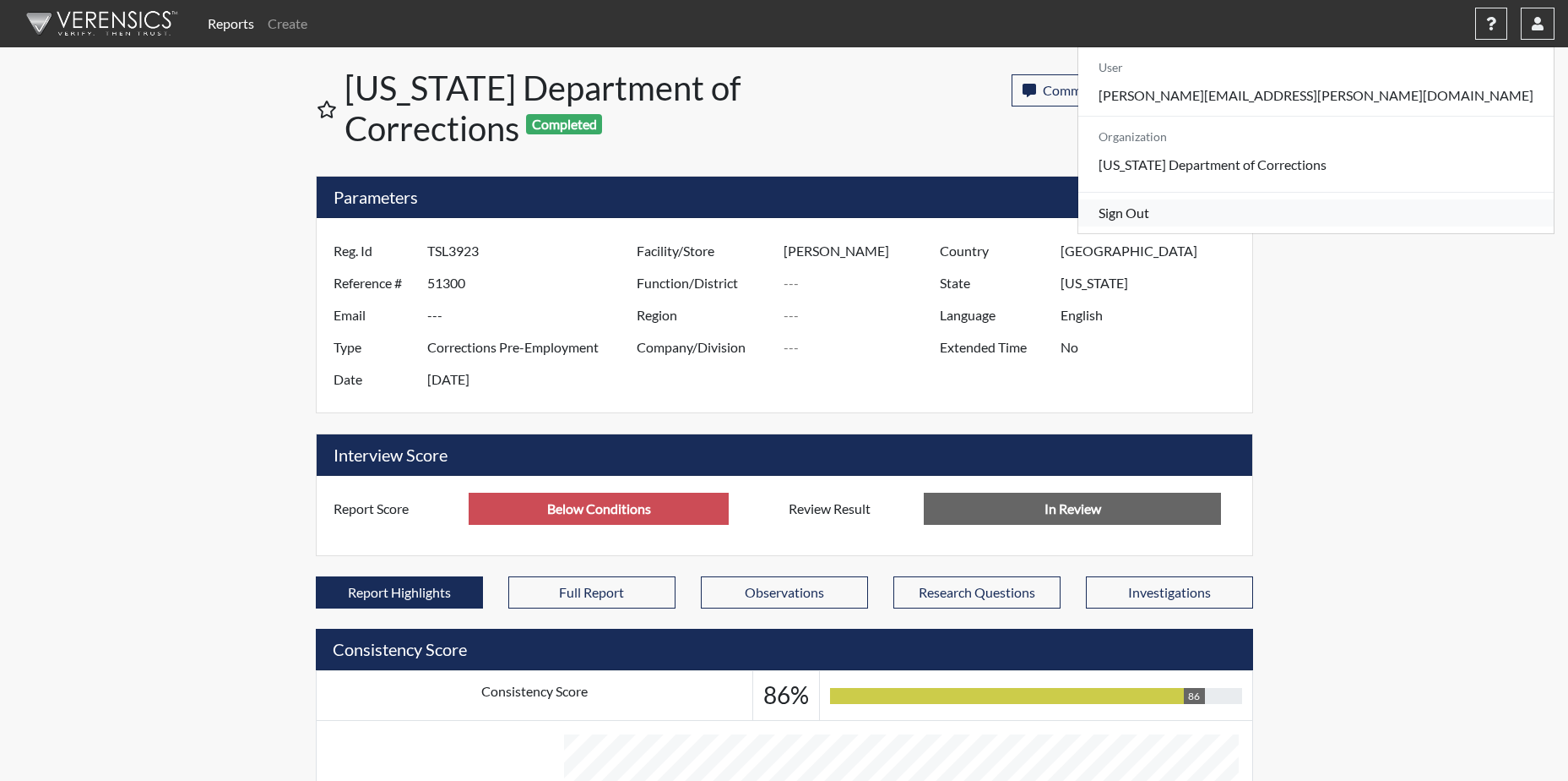
click at [1394, 226] on link "Sign Out" at bounding box center [1316, 213] width 475 height 27
